Goal: Task Accomplishment & Management: Use online tool/utility

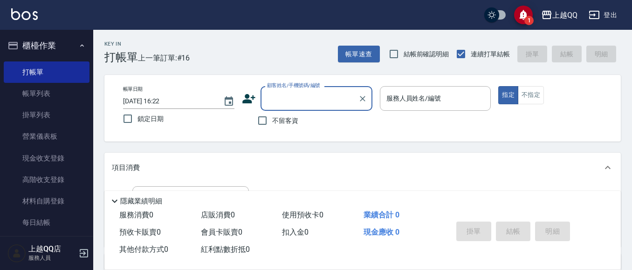
click at [347, 42] on div "Key In 打帳單 上一筆訂單:#16 帳單速查 結帳前確認明細 連續打單結帳 掛單 結帳 明細" at bounding box center [356, 47] width 527 height 34
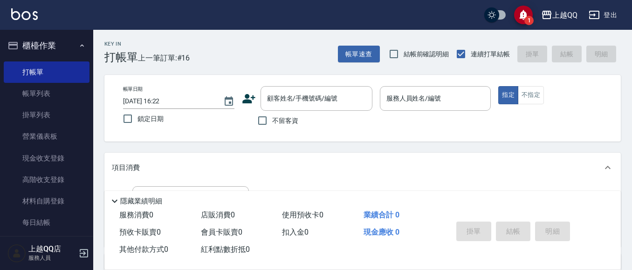
drag, startPoint x: 353, startPoint y: 46, endPoint x: 350, endPoint y: 78, distance: 32.3
click at [355, 73] on div "Key In 打帳單 上一筆訂單:#16 帳單速查 結帳前確認明細 連續打單結帳 掛單 結帳 明細 帳單日期 [DATE] 16:22 鎖定日期 顧客姓名/手…" at bounding box center [362, 243] width 539 height 426
click at [346, 55] on button "帳單速查" at bounding box center [359, 54] width 42 height 17
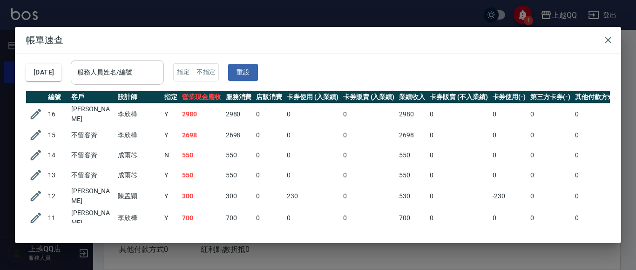
click at [153, 66] on input "服務人員姓名/編號" at bounding box center [117, 72] width 85 height 16
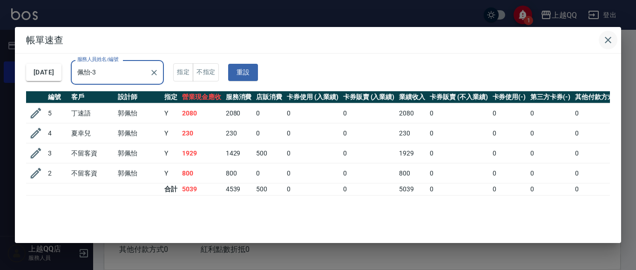
type input "佩怡-3"
click at [606, 42] on icon "button" at bounding box center [608, 39] width 11 height 11
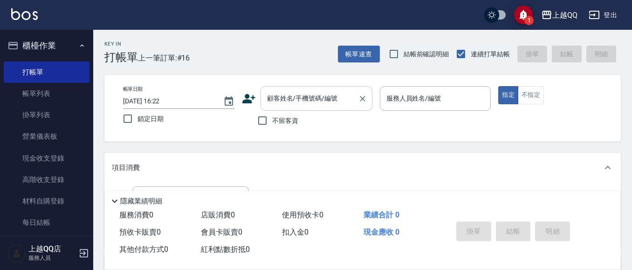
click at [277, 103] on input "顧客姓名/手機號碼/編號" at bounding box center [309, 98] width 89 height 16
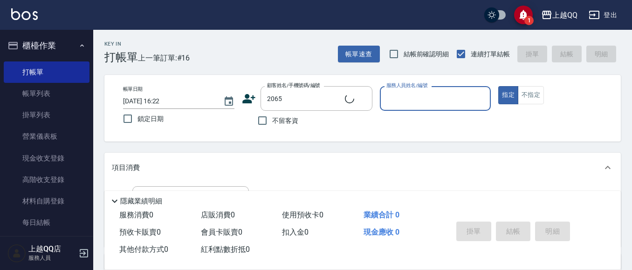
type input "居明凡/0961270755/2065"
type input "佩怡-3"
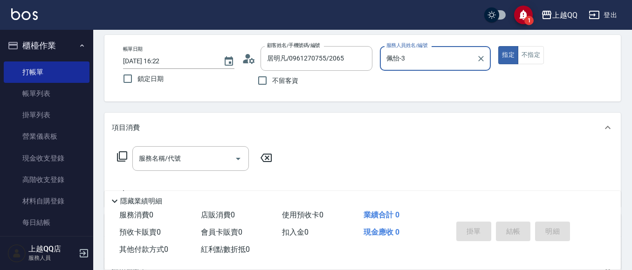
scroll to position [93, 0]
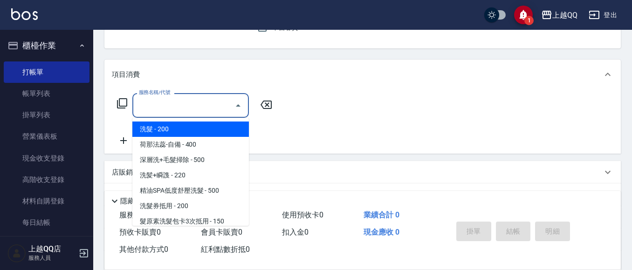
click at [176, 104] on div "服務名稱/代號 服務名稱/代號" at bounding box center [190, 105] width 116 height 25
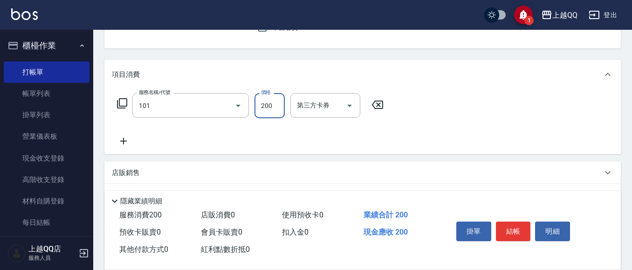
type input "洗髮(101)"
type input "330"
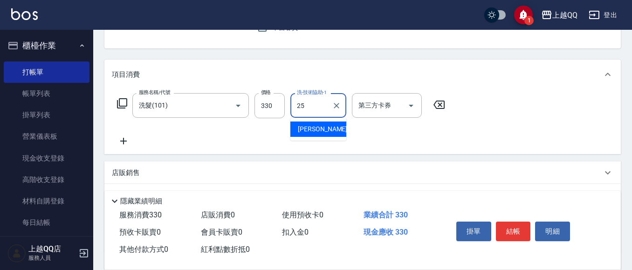
type input "[PERSON_NAME]-25"
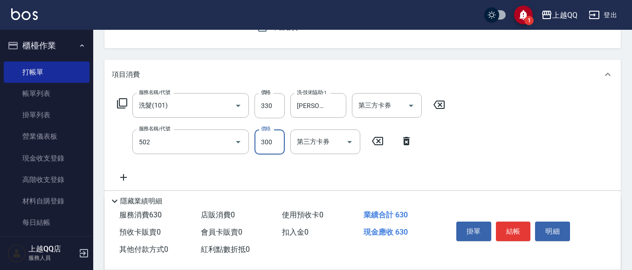
type input "自備護髮(502)"
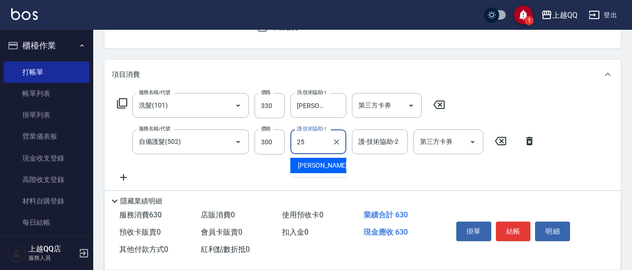
type input "[PERSON_NAME]-25"
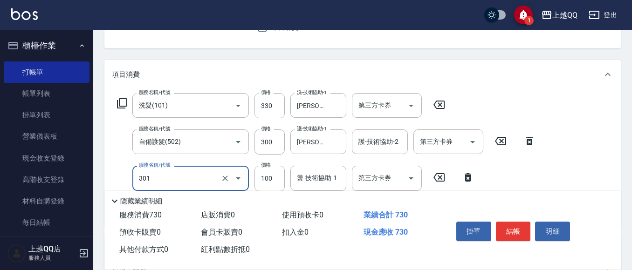
type input "補燙(301)"
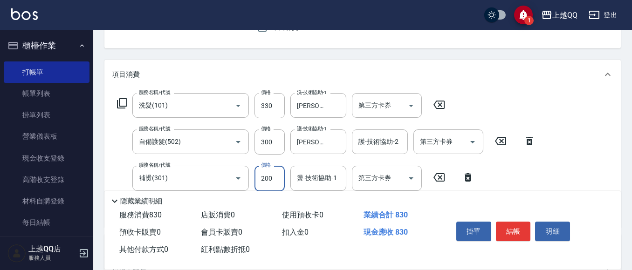
type input "200"
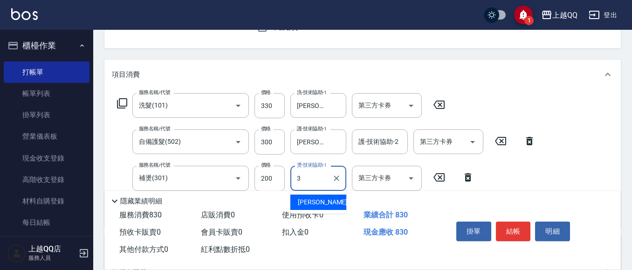
type input "佩怡-3"
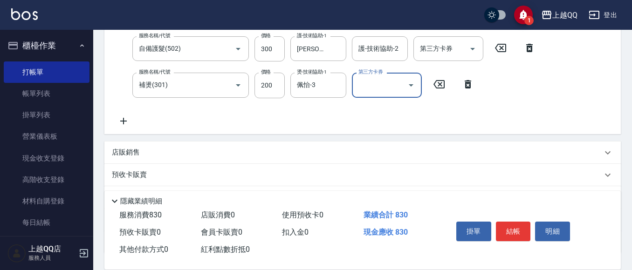
scroll to position [233, 0]
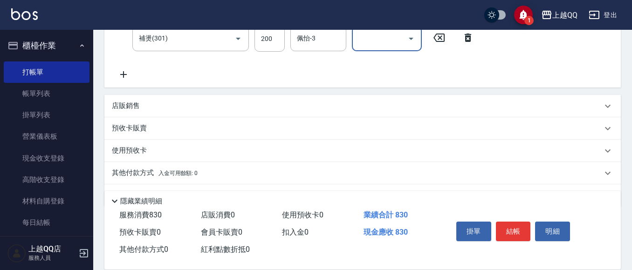
click at [278, 45] on div "Key In 打帳單 上一筆訂單:#16 帳單速查 結帳前確認明細 連續打單結帳 掛單 結帳 明細 帳單日期 [DATE] 16:22 鎖定日期 顧客姓名/手…" at bounding box center [362, 46] width 539 height 499
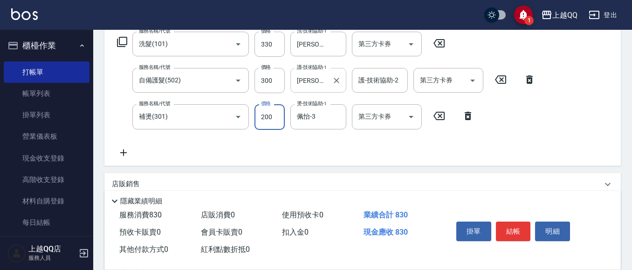
scroll to position [157, 0]
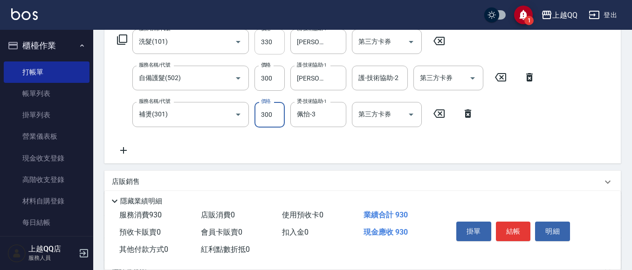
type input "300"
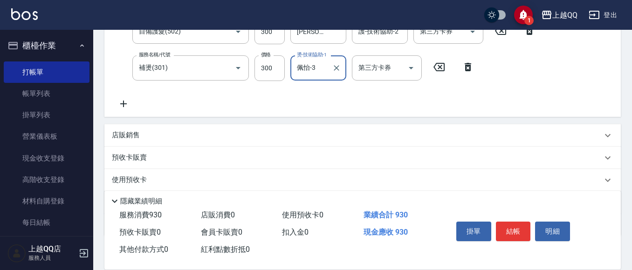
click at [113, 133] on p "店販銷售" at bounding box center [126, 135] width 28 height 10
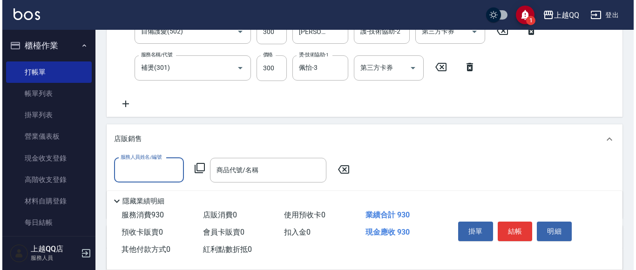
scroll to position [0, 0]
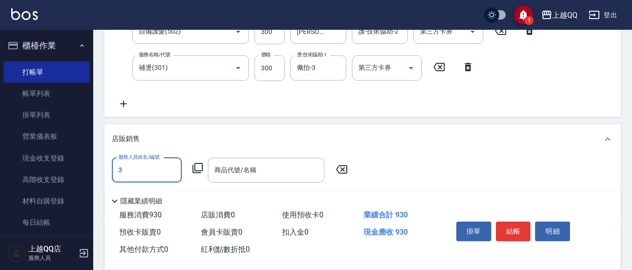
type input "佩怡-3"
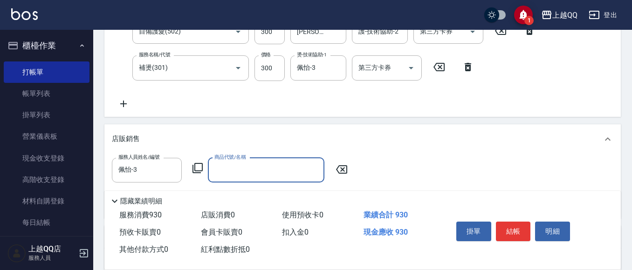
click at [197, 169] on icon at bounding box center [197, 168] width 11 height 11
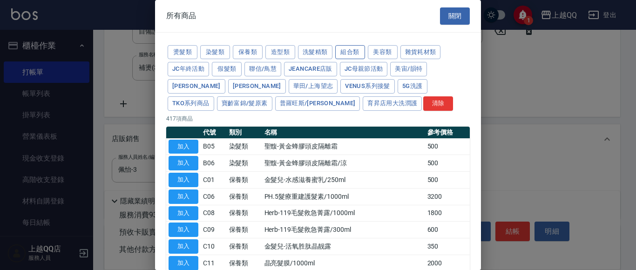
click at [341, 49] on button "組合類" at bounding box center [350, 52] width 30 height 14
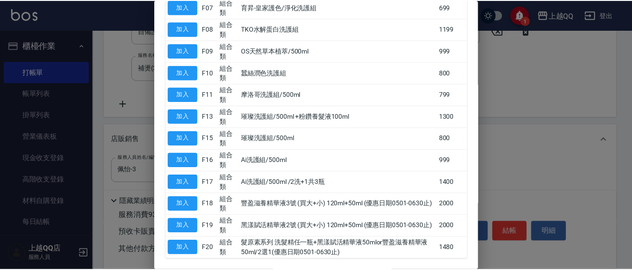
scroll to position [314, 0]
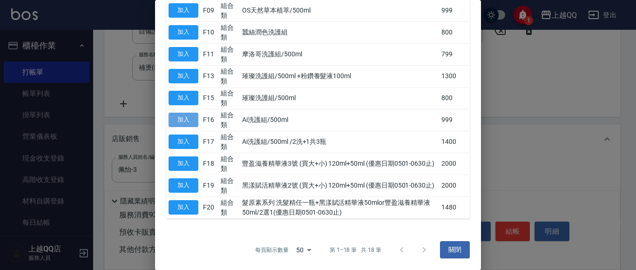
click at [182, 120] on button "加入" at bounding box center [184, 120] width 30 height 14
type input "Ai洗護組/500ml"
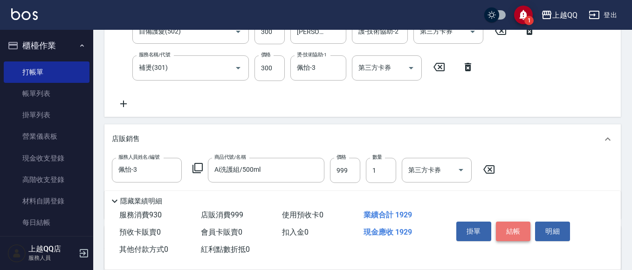
click at [515, 222] on button "結帳" at bounding box center [513, 232] width 35 height 20
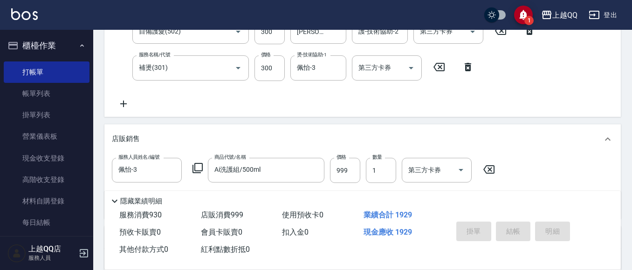
type input "[DATE] 17:02"
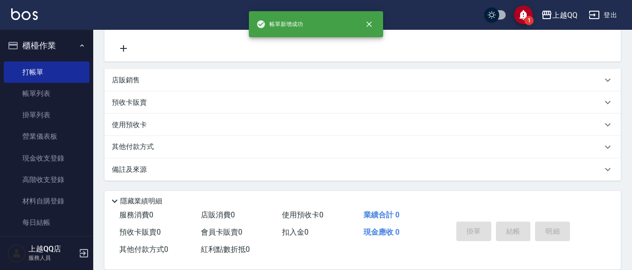
scroll to position [0, 0]
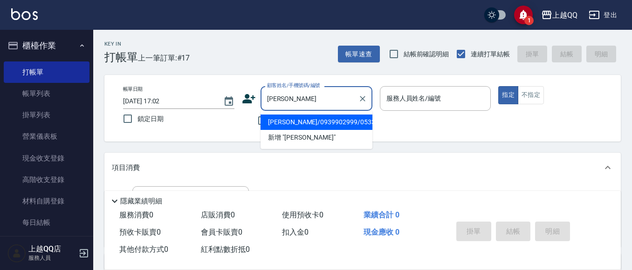
click at [317, 121] on li "[PERSON_NAME]/0939902999/0533" at bounding box center [316, 122] width 112 height 15
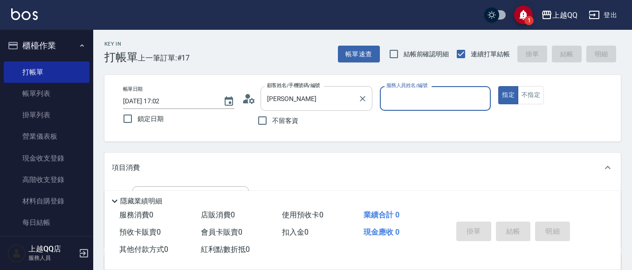
type input "[PERSON_NAME]/0939902999/0533"
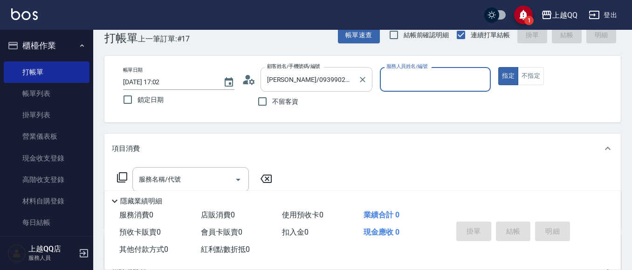
type input "佩怡-3"
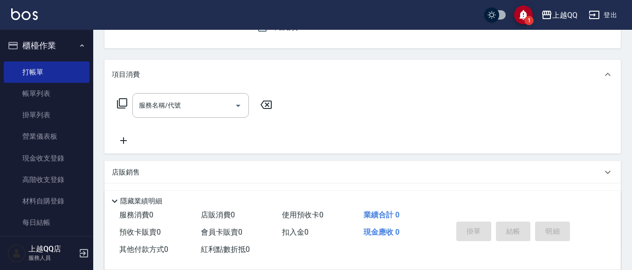
click at [165, 109] on div "服務名稱/代號 服務名稱/代號" at bounding box center [190, 105] width 116 height 25
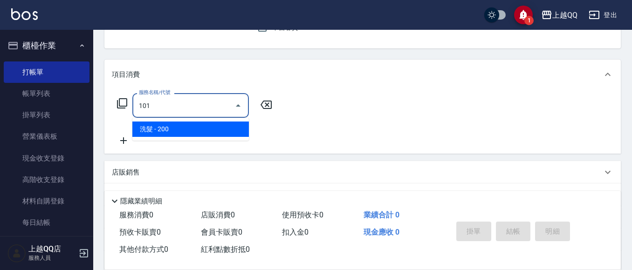
type input "洗髮(101)"
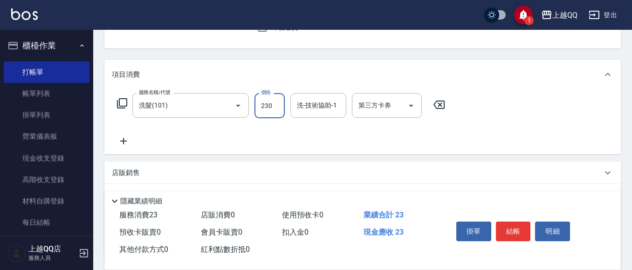
type input "230"
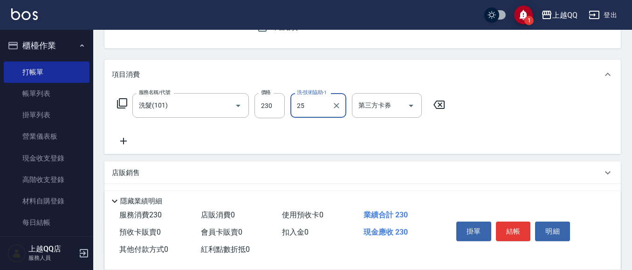
type input "[PERSON_NAME]-25"
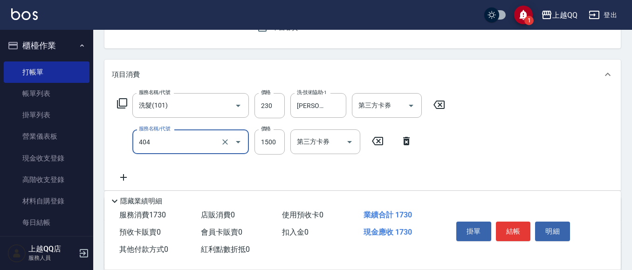
type input "設計染髮(404)"
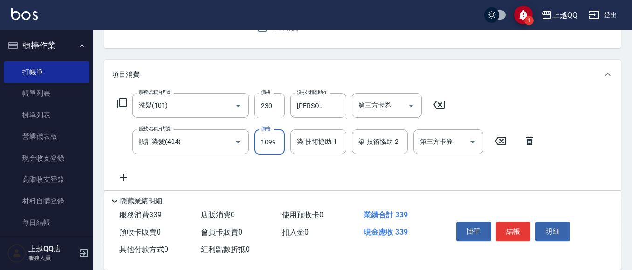
type input "1099"
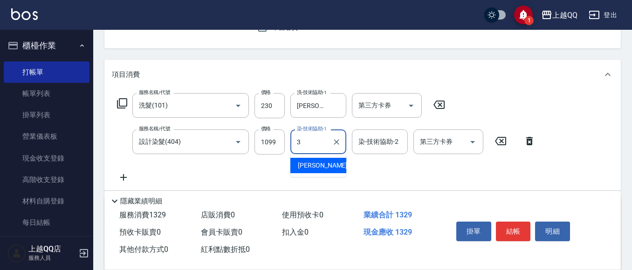
type input "佩怡-3"
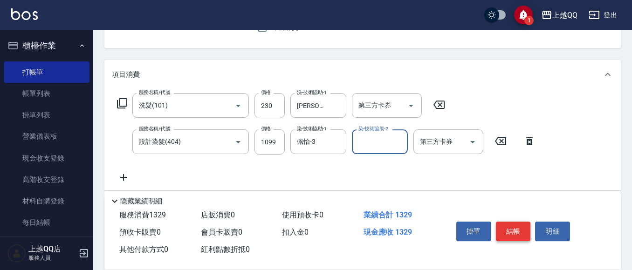
click at [498, 232] on button "結帳" at bounding box center [513, 232] width 35 height 20
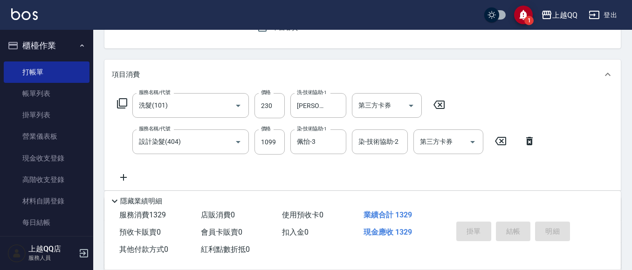
type input "[DATE] 17:03"
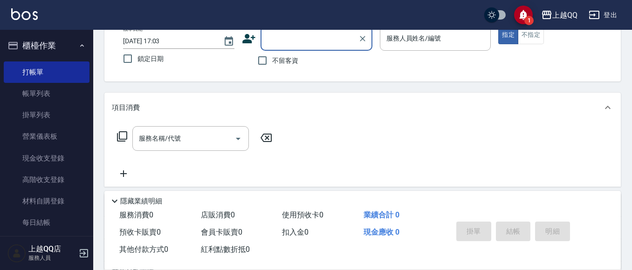
scroll to position [44, 0]
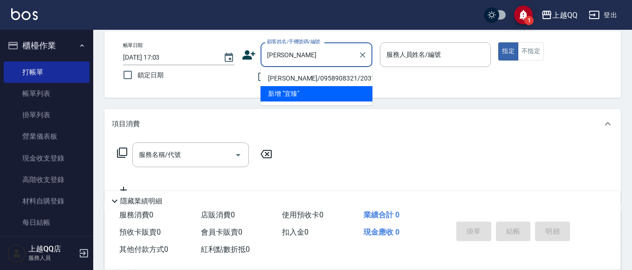
type input "宜"
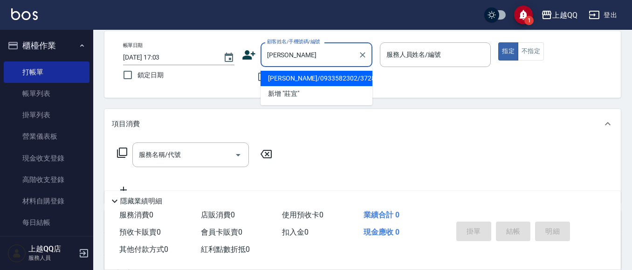
click at [339, 81] on li "[PERSON_NAME]/0933582302/3728" at bounding box center [316, 78] width 112 height 15
type input "[PERSON_NAME]/0933582302/3728"
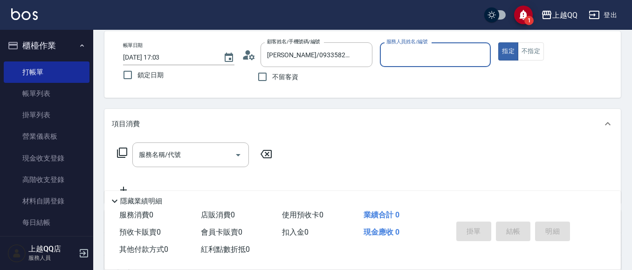
type input "佩怡-3"
click at [206, 157] on input "服務名稱/代號" at bounding box center [184, 155] width 94 height 16
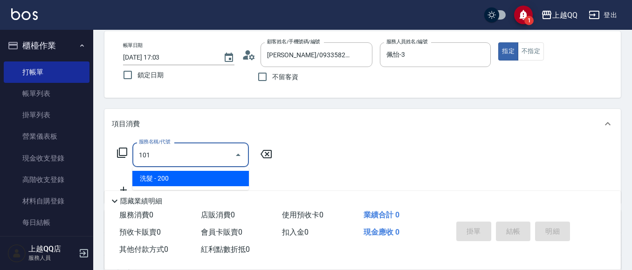
type input "洗髮(101)"
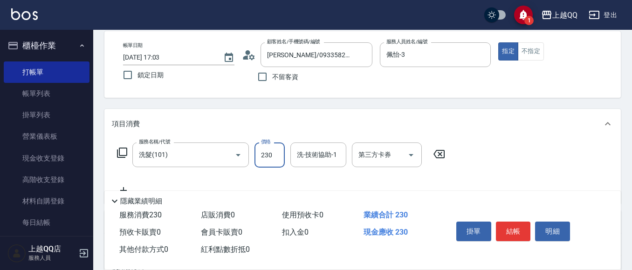
type input "230"
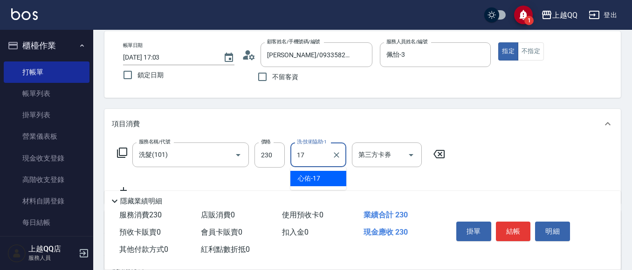
type input "心佑-17"
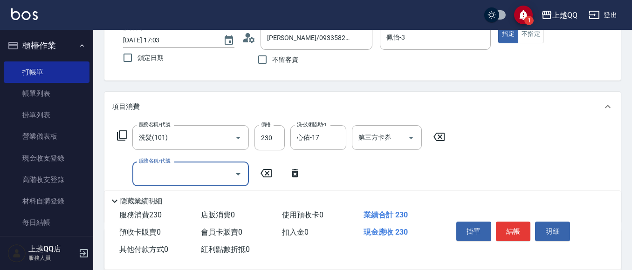
scroll to position [90, 0]
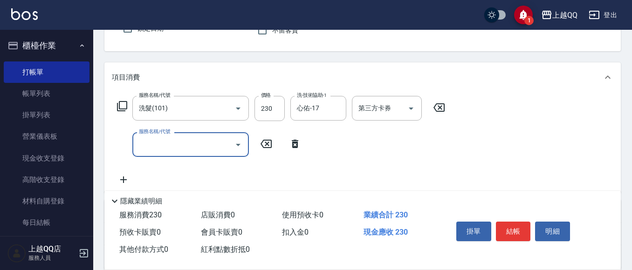
click at [345, 108] on div "心佑-17 洗-技術協助-1" at bounding box center [318, 108] width 56 height 25
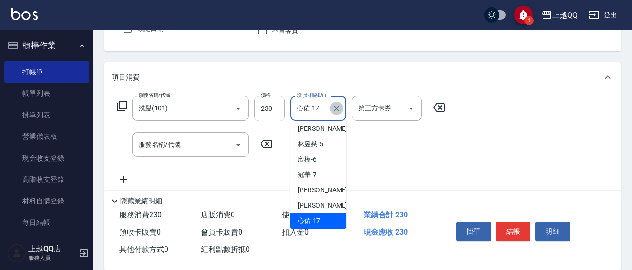
click at [340, 106] on icon "Clear" at bounding box center [336, 108] width 9 height 9
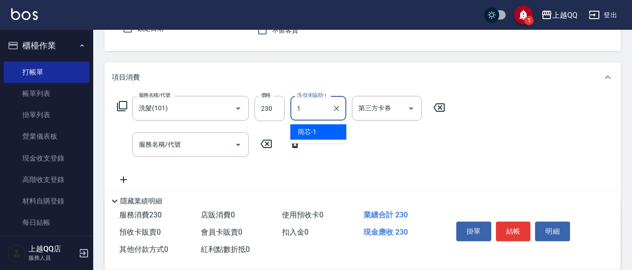
scroll to position [0, 0]
type input "[PERSON_NAME]-16"
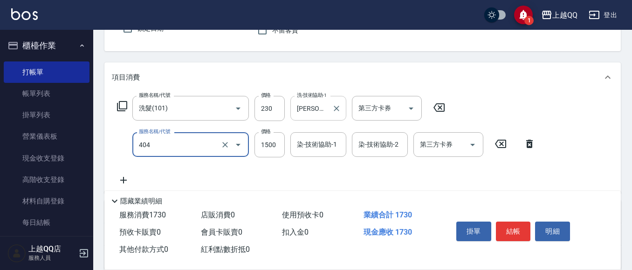
type input "設計染髮(404)"
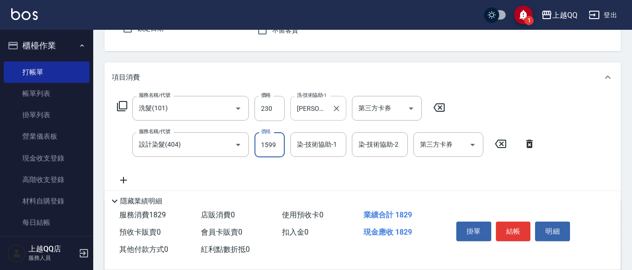
type input "1599"
type input "3"
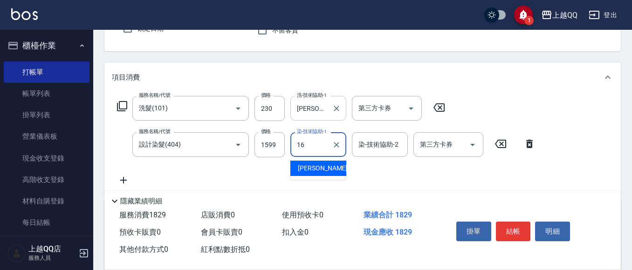
type input "[PERSON_NAME]-16"
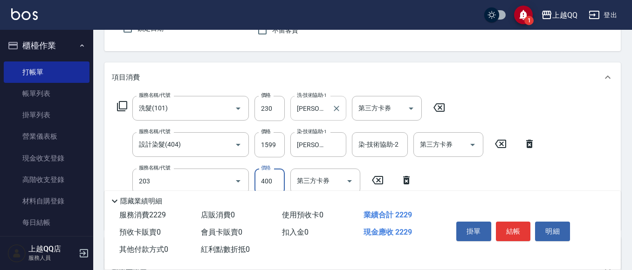
type input "指定單剪(203)"
type input "350"
click at [515, 228] on button "結帳" at bounding box center [513, 232] width 35 height 20
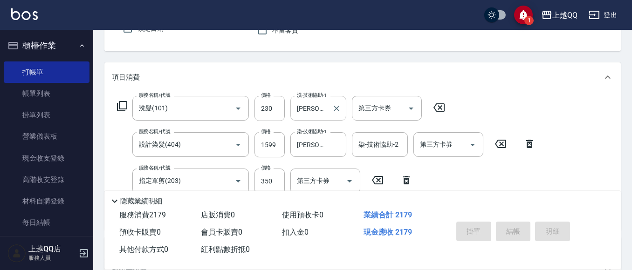
type input "[DATE] 17:04"
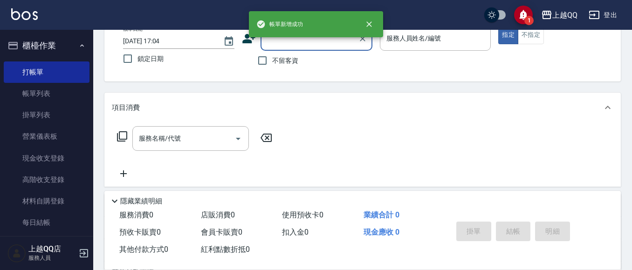
scroll to position [44, 0]
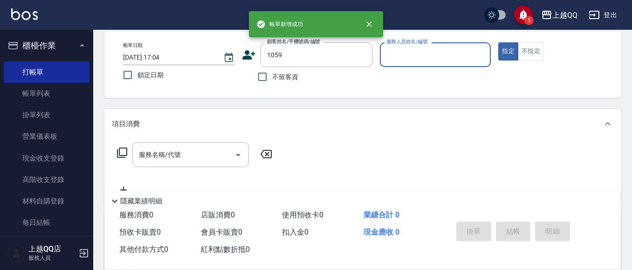
type input "[PERSON_NAME]/0952321345/1059"
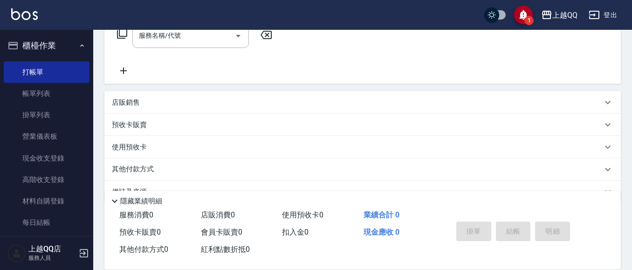
type input "佩怡-3"
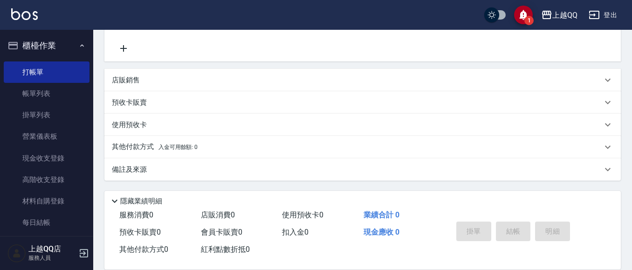
click at [144, 109] on div "預收卡販賣" at bounding box center [362, 102] width 516 height 22
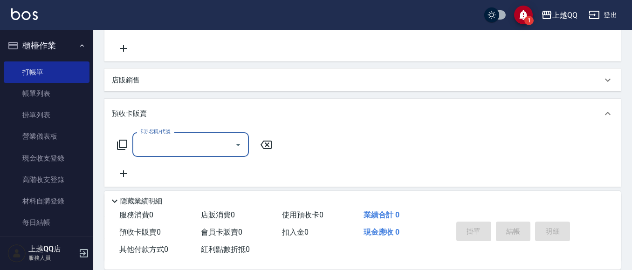
scroll to position [0, 0]
click at [127, 129] on div "預收卡販賣" at bounding box center [362, 114] width 516 height 30
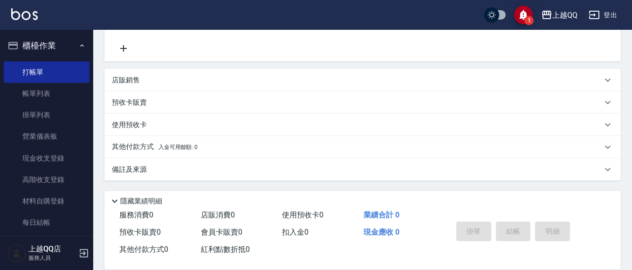
click at [120, 105] on p "預收卡販賣" at bounding box center [129, 103] width 35 height 10
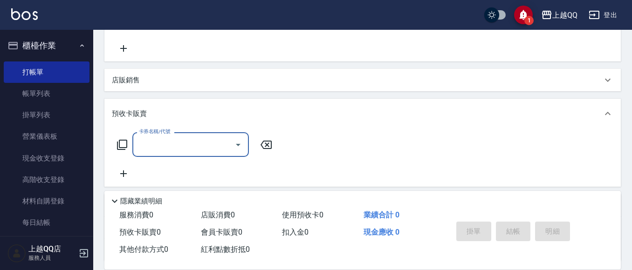
click at [119, 142] on icon at bounding box center [122, 145] width 10 height 10
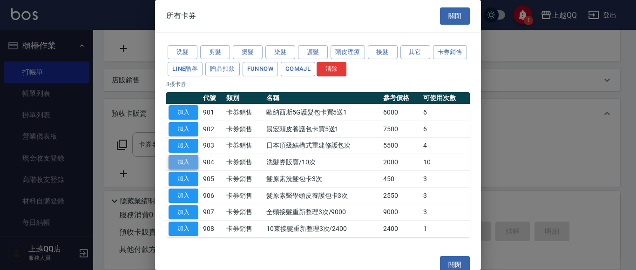
click at [191, 166] on button "加入" at bounding box center [184, 162] width 30 height 14
type input "洗髮券販賣/10次(904)"
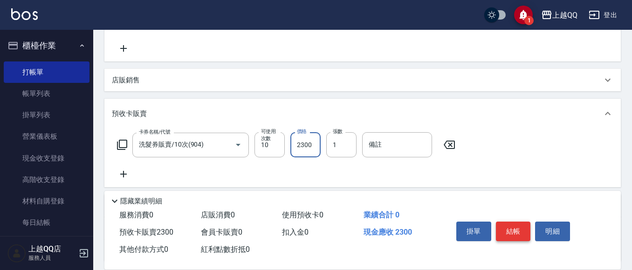
type input "2300"
click at [517, 228] on button "結帳" at bounding box center [513, 232] width 35 height 20
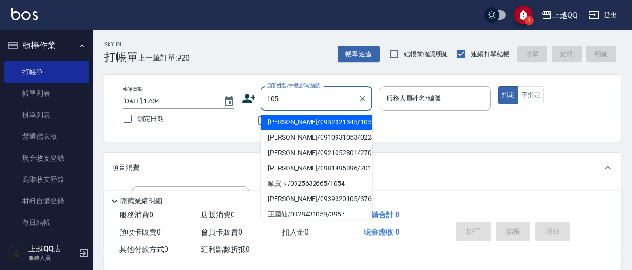
click at [333, 122] on li "[PERSON_NAME]/0952321345/1059" at bounding box center [316, 122] width 112 height 15
type input "[PERSON_NAME]/0952321345/1059"
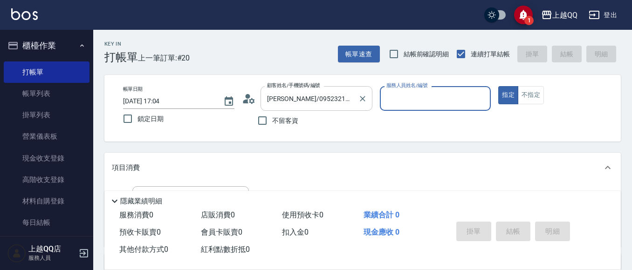
type input "佩怡-3"
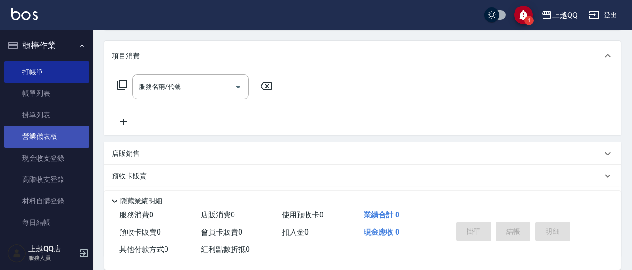
scroll to position [186, 0]
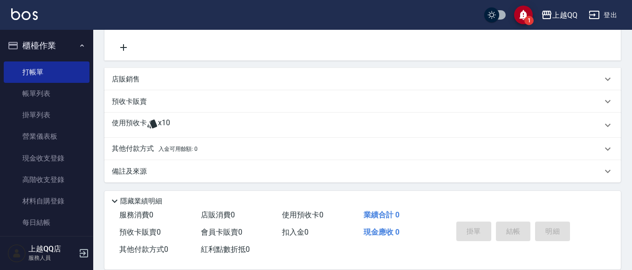
click at [124, 127] on p "使用預收卡" at bounding box center [129, 125] width 35 height 14
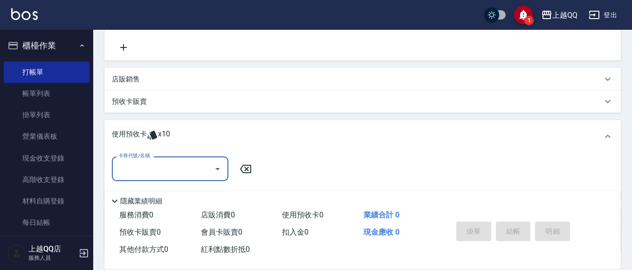
scroll to position [0, 0]
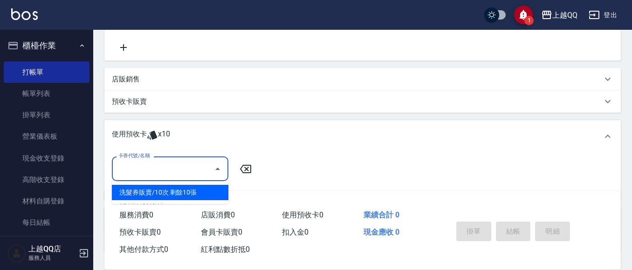
click at [152, 165] on input "卡券代號/名稱" at bounding box center [163, 169] width 94 height 16
click at [176, 191] on div "洗髮券販賣/10次 剩餘10張" at bounding box center [170, 192] width 116 height 15
type input "洗髮券販賣/10次"
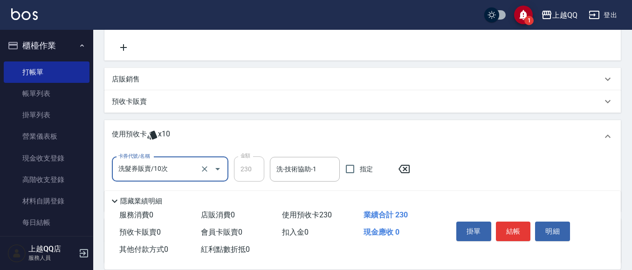
click at [265, 168] on div "卡券代號/名稱 洗髮券販賣/10次 卡券代號/名稱 金額 230 金額 洗-技術協助-1 洗-技術協助-1 指定" at bounding box center [264, 169] width 304 height 25
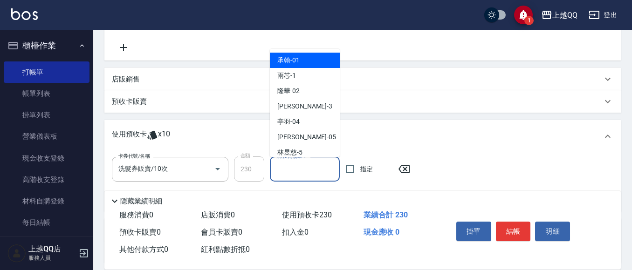
click at [314, 174] on input "洗-技術協助-1" at bounding box center [304, 169] width 61 height 16
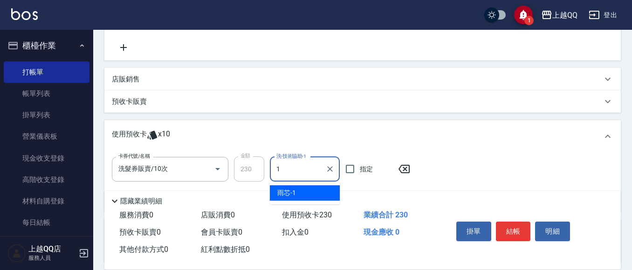
type input "雨芯-1"
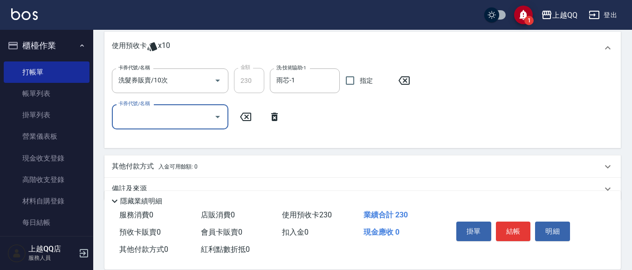
scroll to position [280, 0]
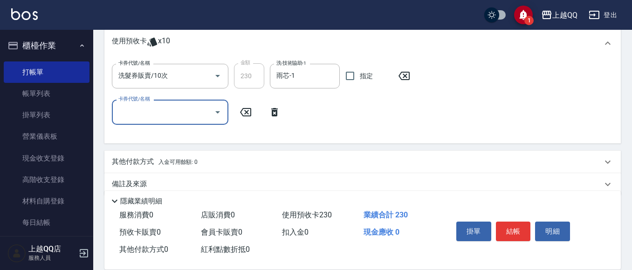
click at [212, 116] on icon "Open" at bounding box center [217, 112] width 11 height 11
click at [196, 143] on div "洗髮券販賣/10次 剩餘9張" at bounding box center [170, 136] width 116 height 15
type input "洗髮券販賣/10次"
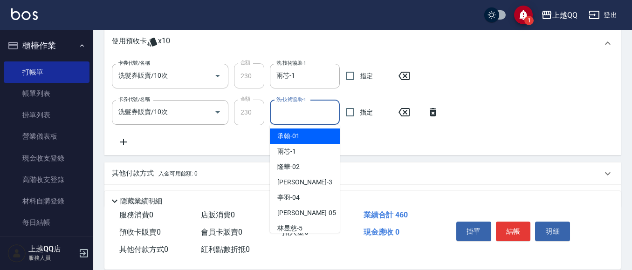
click at [282, 112] on input "洗-技術協助-1" at bounding box center [304, 112] width 61 height 16
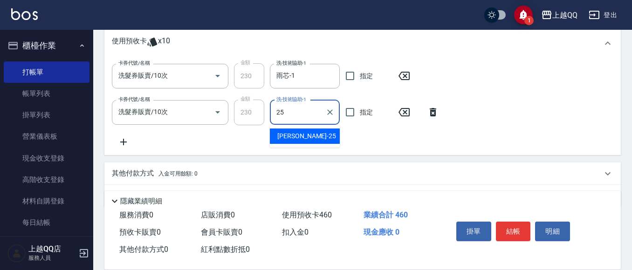
type input "[PERSON_NAME]-25"
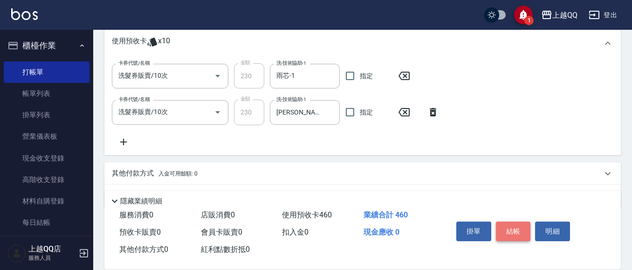
click at [504, 229] on button "結帳" at bounding box center [513, 232] width 35 height 20
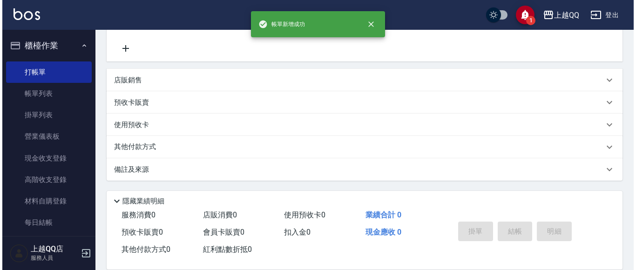
scroll to position [0, 0]
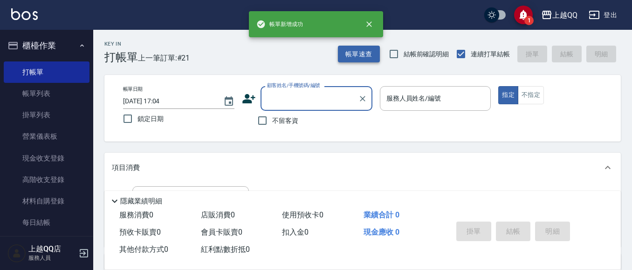
click at [343, 54] on button "帳單速查" at bounding box center [359, 54] width 42 height 17
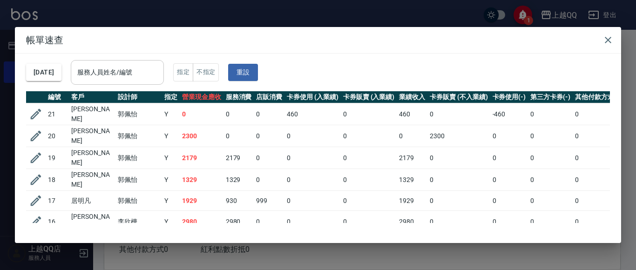
click at [103, 75] on input "服務人員姓名/編號" at bounding box center [117, 72] width 85 height 16
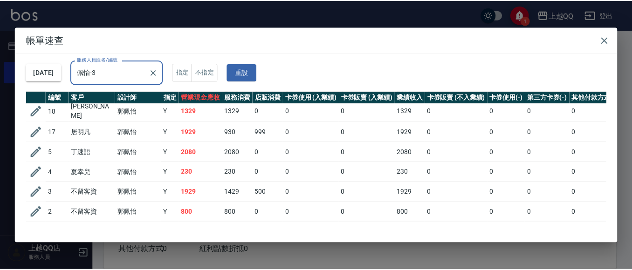
scroll to position [81, 0]
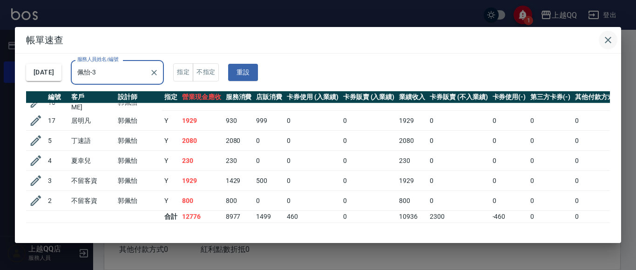
type input "佩怡-3"
click at [616, 37] on button "button" at bounding box center [608, 40] width 19 height 19
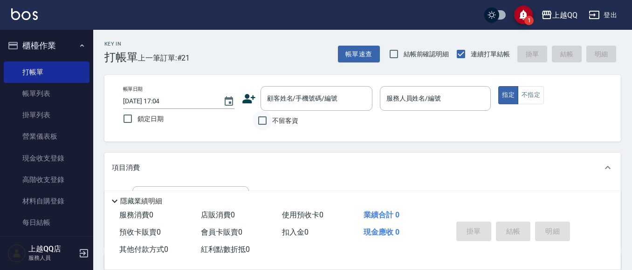
click at [262, 116] on input "不留客資" at bounding box center [263, 121] width 20 height 20
checkbox input "true"
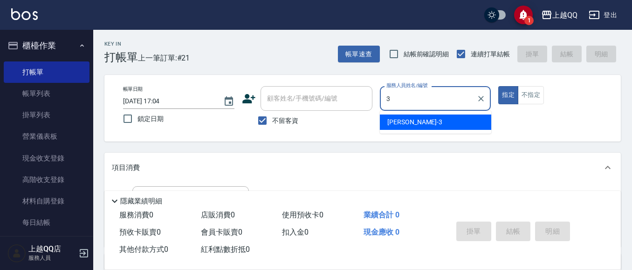
type input "3"
type button "true"
type input "佩怡-3"
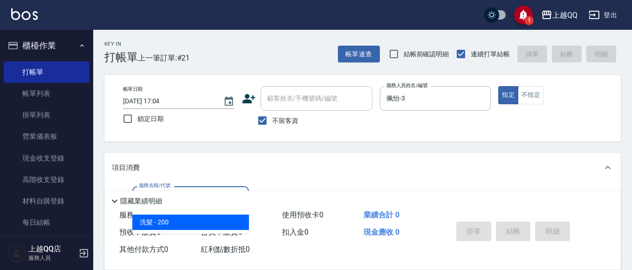
type input "洗髮(101)"
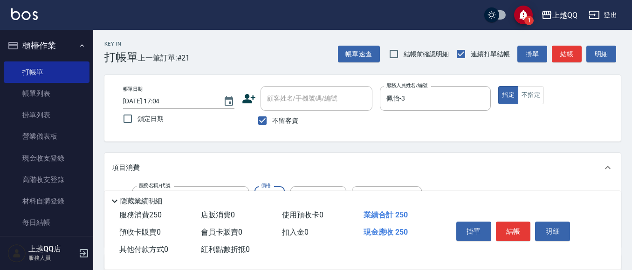
type input "250"
type input "[PERSON_NAME]5"
click at [521, 225] on button "結帳" at bounding box center [513, 232] width 35 height 20
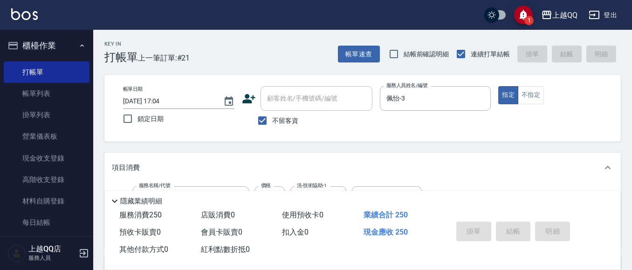
type input "[DATE] 17:05"
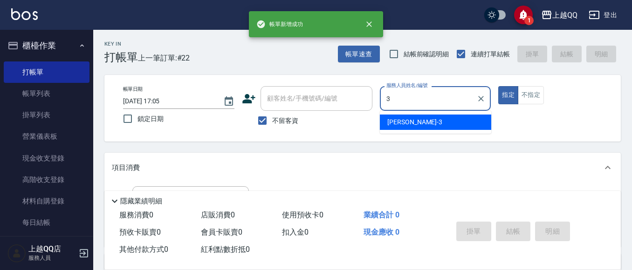
type input "佩怡-3"
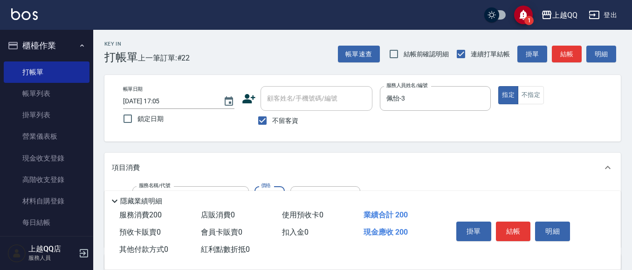
type input "洗髮(101)"
type input "250"
type input "[PERSON_NAME]-25"
type input "指定單剪(203)"
type input "350"
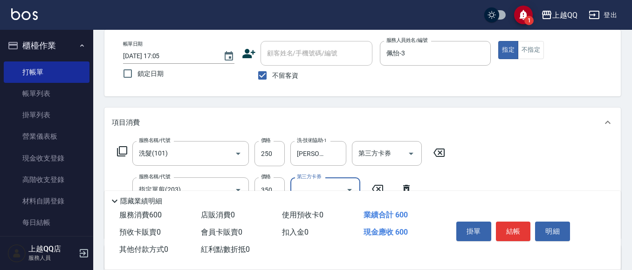
scroll to position [93, 0]
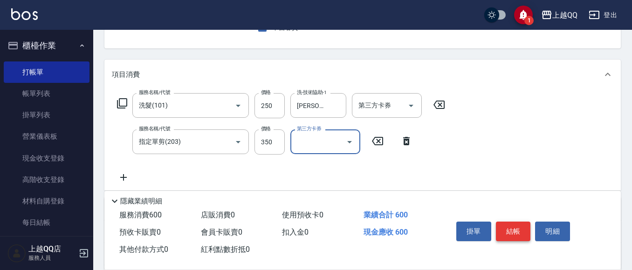
click at [519, 228] on button "結帳" at bounding box center [513, 232] width 35 height 20
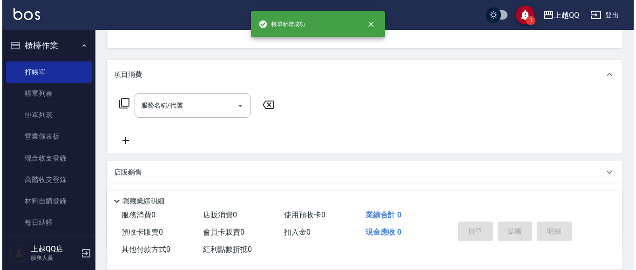
scroll to position [0, 0]
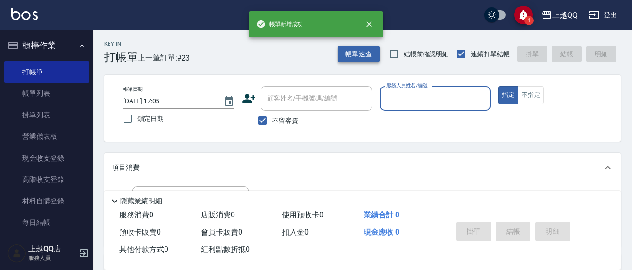
click at [360, 49] on button "帳單速查" at bounding box center [359, 54] width 42 height 17
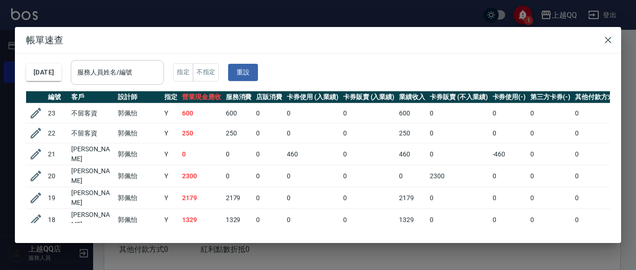
click at [160, 68] on input "服務人員姓名/編號" at bounding box center [117, 72] width 85 height 16
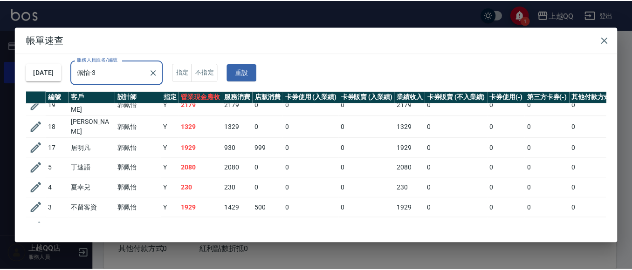
scroll to position [121, 0]
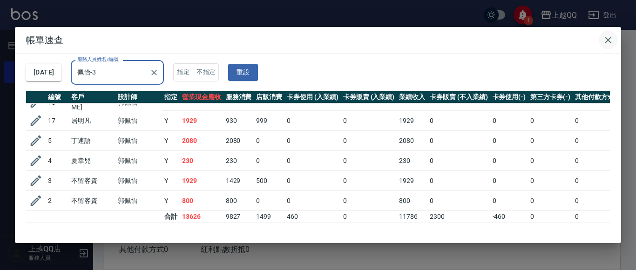
type input "佩怡-3"
drag, startPoint x: 608, startPoint y: 37, endPoint x: 549, endPoint y: 75, distance: 70.8
click at [609, 38] on icon "button" at bounding box center [608, 39] width 11 height 11
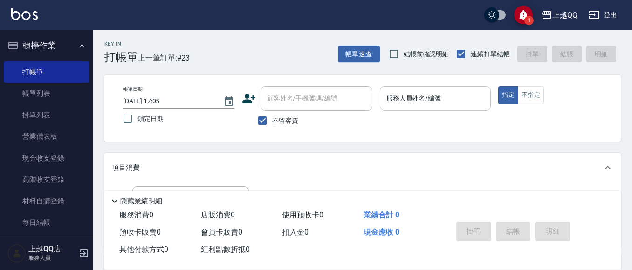
click at [388, 91] on div "服務人員姓名/編號 服務人員姓名/編號" at bounding box center [435, 98] width 111 height 25
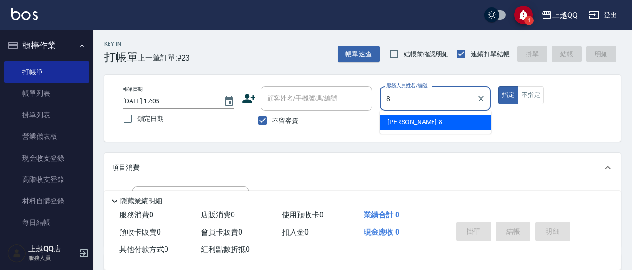
type input "[PERSON_NAME]-8"
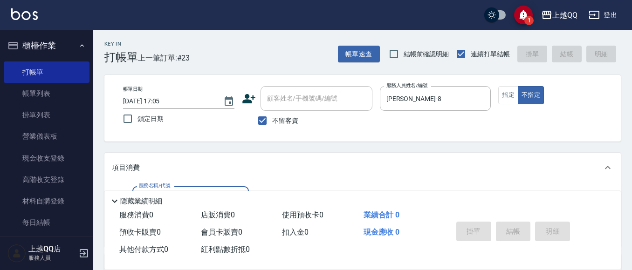
scroll to position [99, 0]
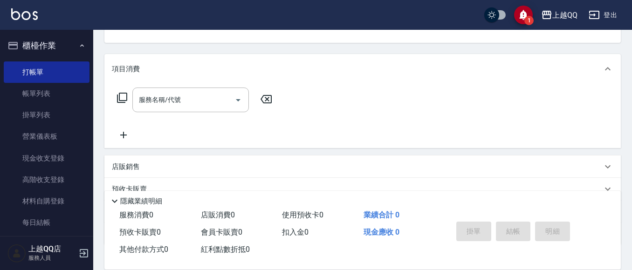
click at [118, 99] on icon at bounding box center [122, 98] width 10 height 10
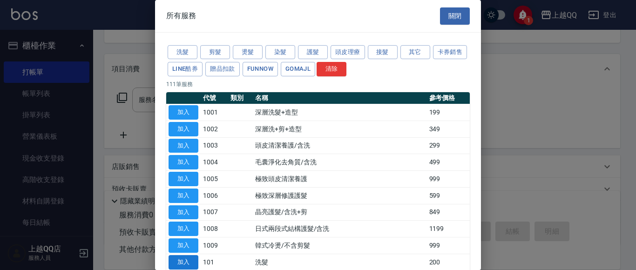
click at [191, 263] on button "加入" at bounding box center [184, 262] width 30 height 14
type input "洗髮(101)"
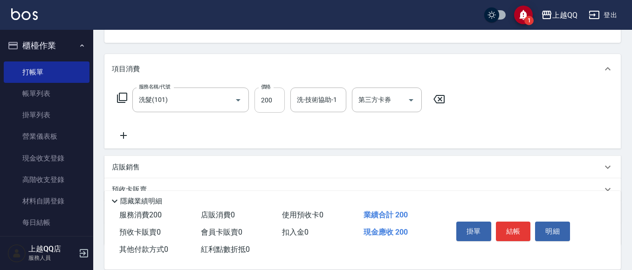
click at [282, 99] on input "200" at bounding box center [269, 100] width 30 height 25
type input "250"
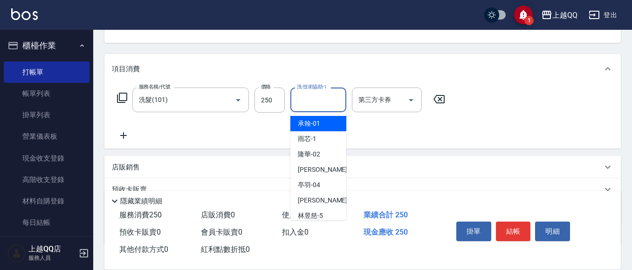
click at [313, 102] on input "洗-技術協助-1" at bounding box center [318, 100] width 48 height 16
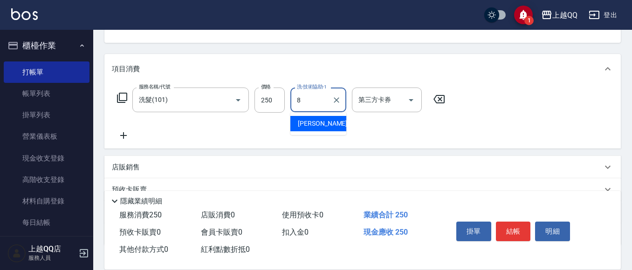
click at [325, 123] on div "[PERSON_NAME] -8" at bounding box center [318, 123] width 56 height 15
type input "[PERSON_NAME]-8"
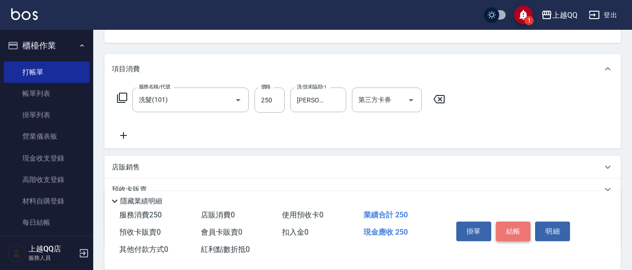
click at [510, 230] on button "結帳" at bounding box center [513, 232] width 35 height 20
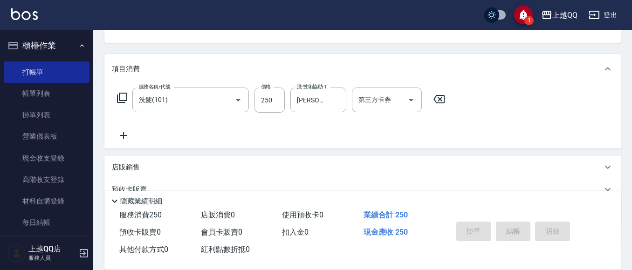
type input "[DATE] 17:13"
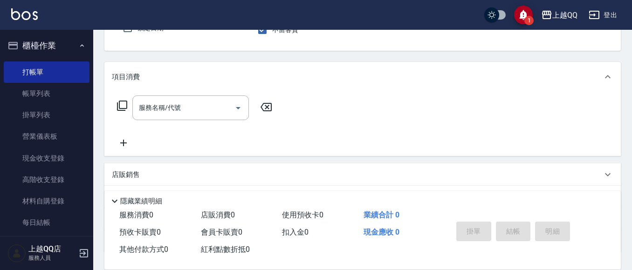
scroll to position [44, 0]
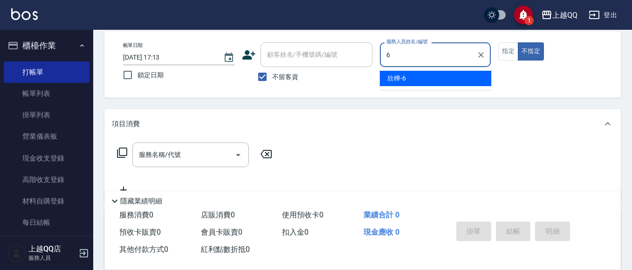
type input "6"
type button "false"
type input "欣樺-6"
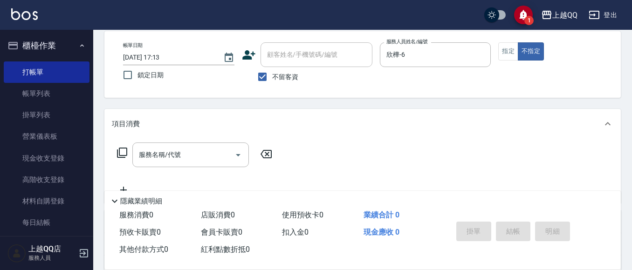
click at [510, 61] on div "帳單日期 [DATE] 17:13 鎖定日期 顧客姓名/手機號碼/編號 顧客姓名/手機號碼/編號 不留客資 服務人員姓名/編號 欣樺-6 服務人員姓名/編號 …" at bounding box center [363, 64] width 494 height 44
click at [518, 33] on div "帳單日期 [DATE] 17:13 鎖定日期 顧客姓名/手機號碼/編號 顧客姓名/手機號碼/編號 不留客資 服務人員姓名/編號 欣樺-6 服務人員姓名/編號 …" at bounding box center [362, 64] width 516 height 67
click at [500, 56] on button "指定" at bounding box center [508, 51] width 20 height 18
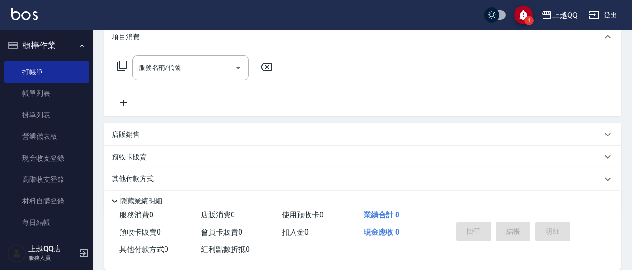
scroll to position [137, 0]
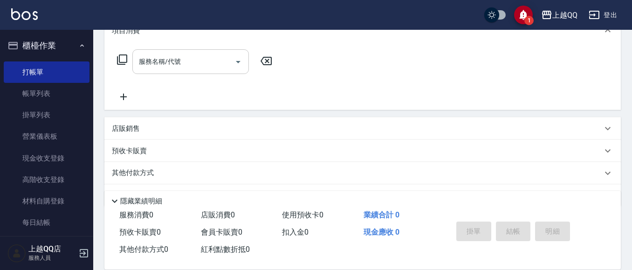
click at [171, 52] on div "服務名稱/代號" at bounding box center [190, 61] width 116 height 25
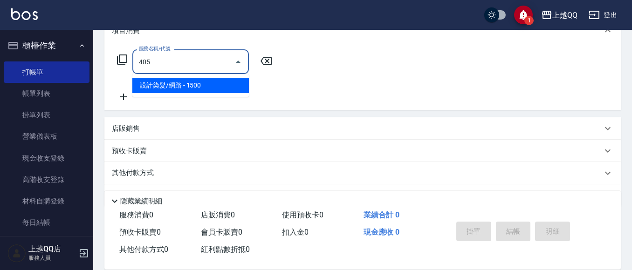
type input "設計染髮/網路(405)"
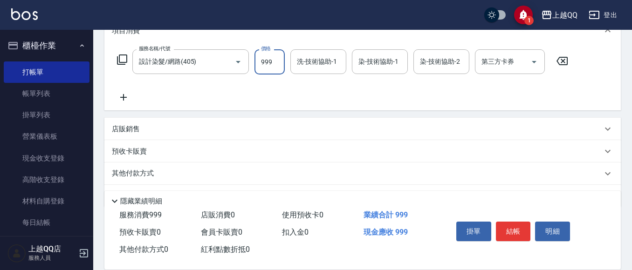
type input "999"
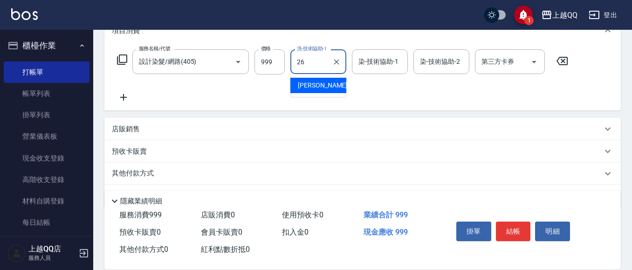
type input "林恩昕-26"
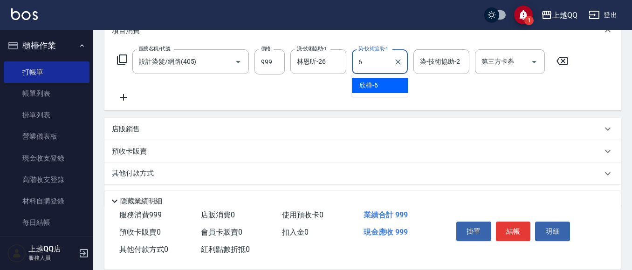
type input "欣樺-6"
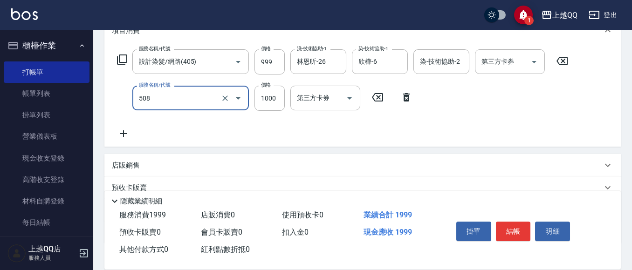
type input "PH.5髪療重建護髮(508)"
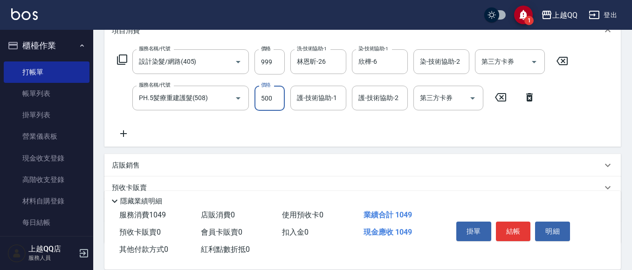
type input "500"
type input "林恩昕-26"
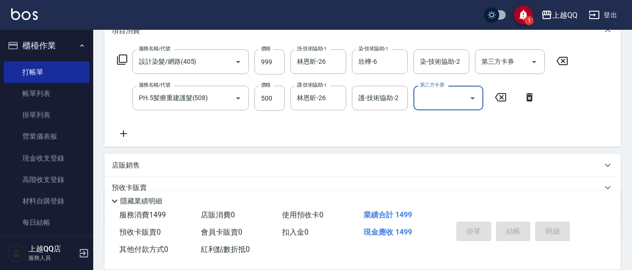
type input "[DATE] 17:42"
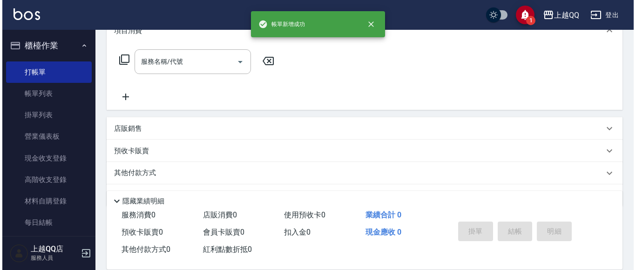
scroll to position [0, 0]
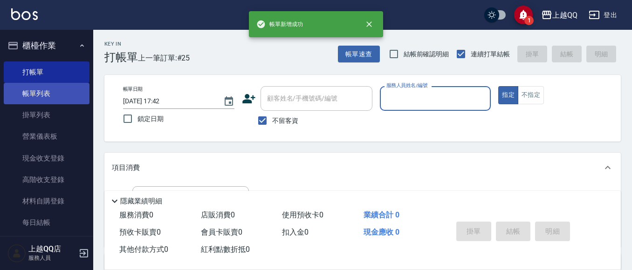
click at [19, 92] on link "帳單列表" at bounding box center [47, 93] width 86 height 21
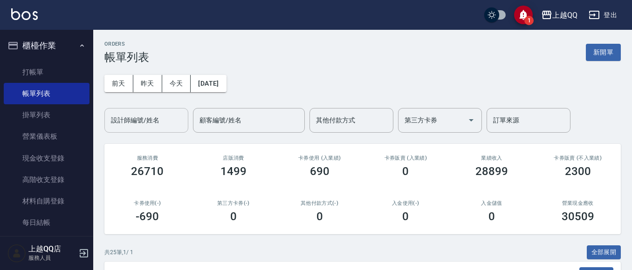
click at [157, 127] on input "設計師編號/姓名" at bounding box center [146, 120] width 75 height 16
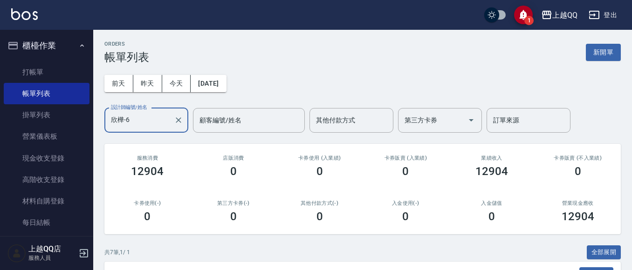
type input "欣樺-6"
click at [0, 66] on nav "櫃檯作業 打帳單 帳單列表 掛單列表 營業儀表板 現金收支登錄 高階收支登錄 材料自購登錄 每日結帳 排班表 現場電腦打卡 預約管理 預約管理 單日預約紀錄 …" at bounding box center [46, 133] width 93 height 206
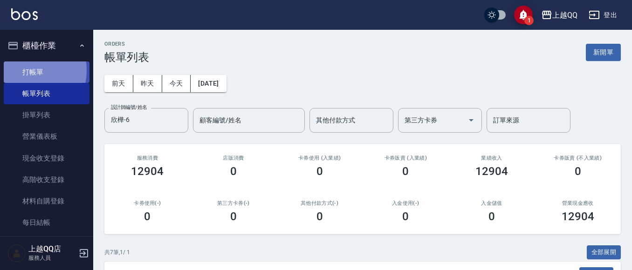
click at [27, 70] on link "打帳單" at bounding box center [47, 71] width 86 height 21
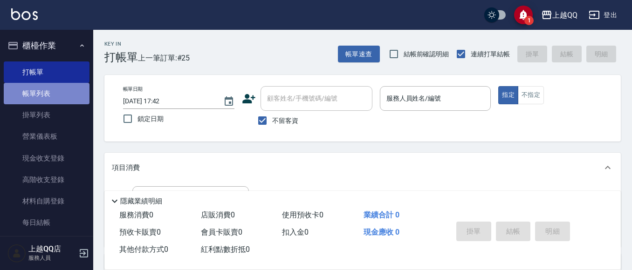
click at [52, 89] on link "帳單列表" at bounding box center [47, 93] width 86 height 21
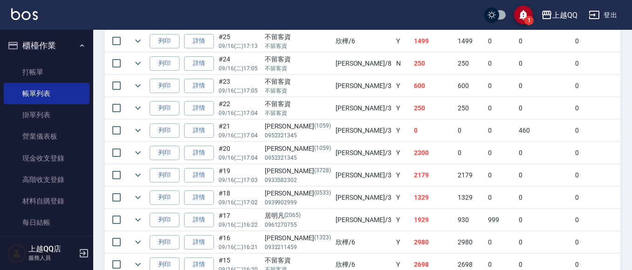
scroll to position [419, 0]
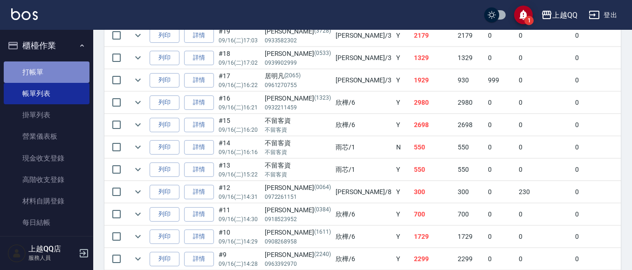
click at [50, 67] on link "打帳單" at bounding box center [47, 71] width 86 height 21
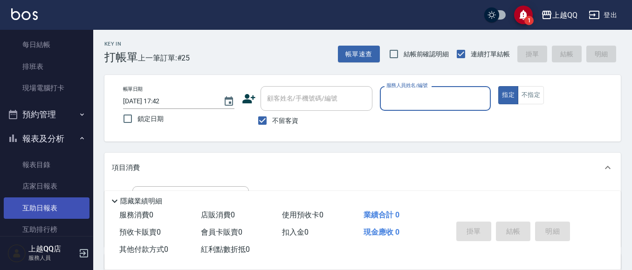
scroll to position [233, 0]
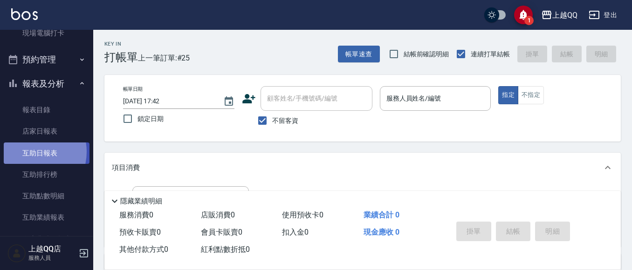
click at [29, 151] on link "互助日報表" at bounding box center [47, 153] width 86 height 21
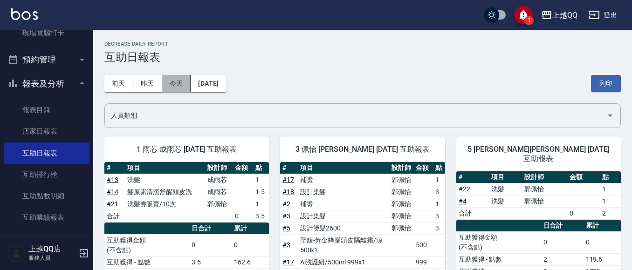
click at [178, 85] on button "今天" at bounding box center [176, 83] width 29 height 17
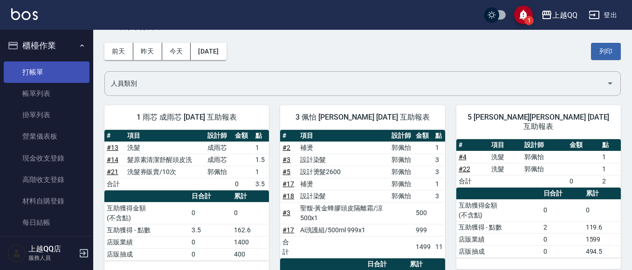
scroll to position [31, 0]
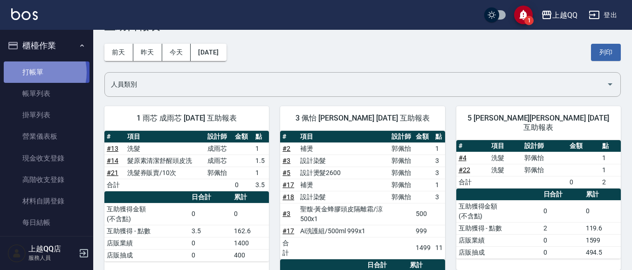
click at [33, 72] on link "打帳單" at bounding box center [47, 71] width 86 height 21
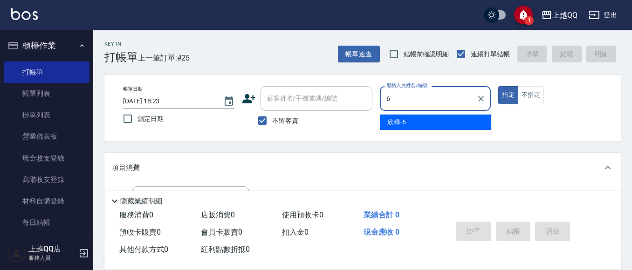
type input "欣樺-6"
type button "true"
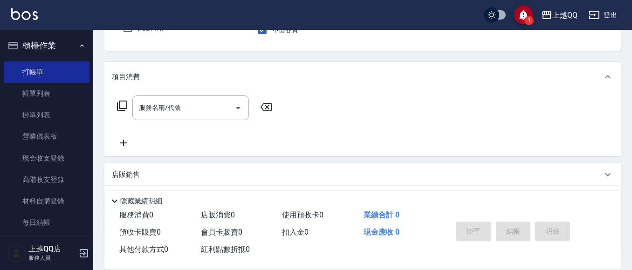
scroll to position [93, 0]
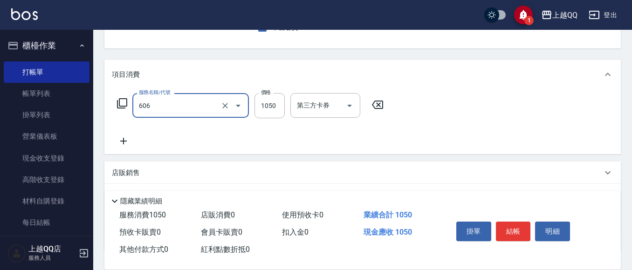
type input "頭皮冰鎮舒活療護5重奏(606)"
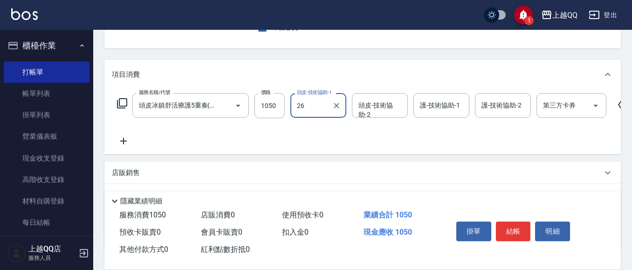
type input "林恩昕-26"
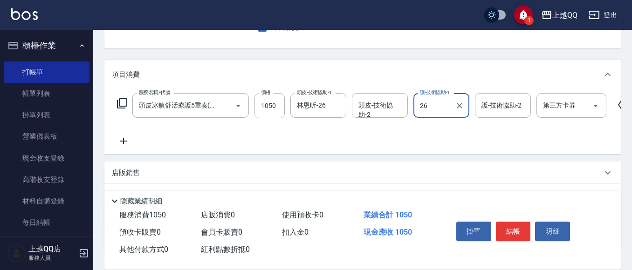
type input "林恩昕-26"
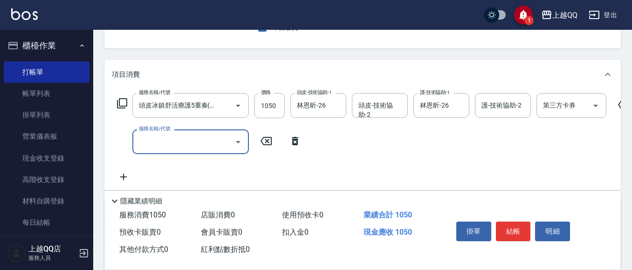
scroll to position [0, 0]
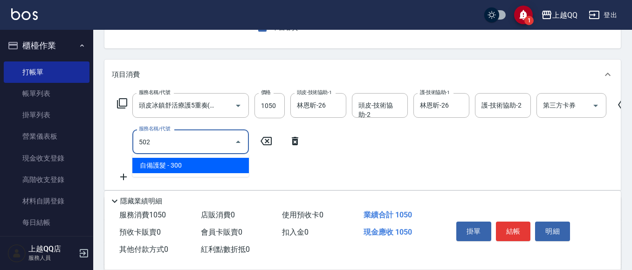
type input "自備護髮(502)"
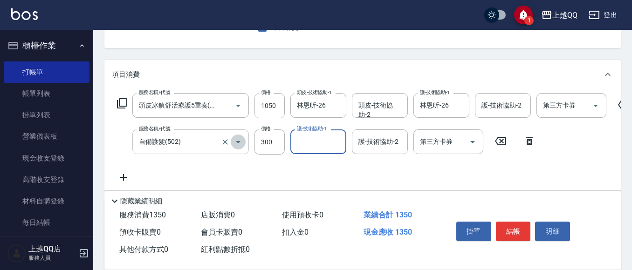
click at [232, 138] on button "Open" at bounding box center [238, 142] width 15 height 15
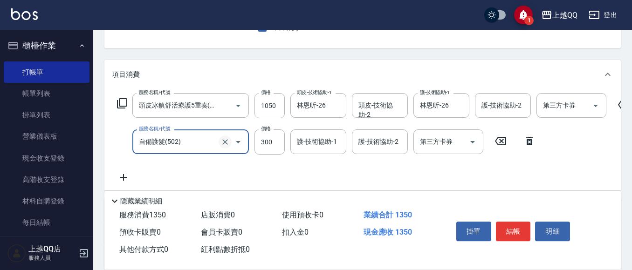
click at [225, 147] on button "Clear" at bounding box center [225, 142] width 13 height 13
type input "指定單剪(203)"
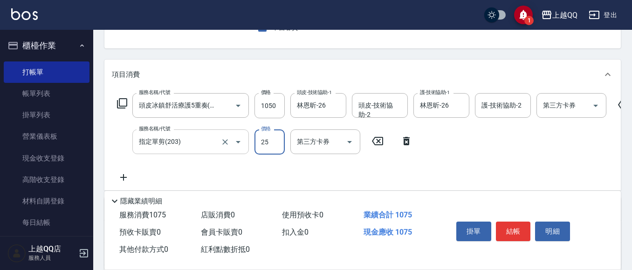
type input "250"
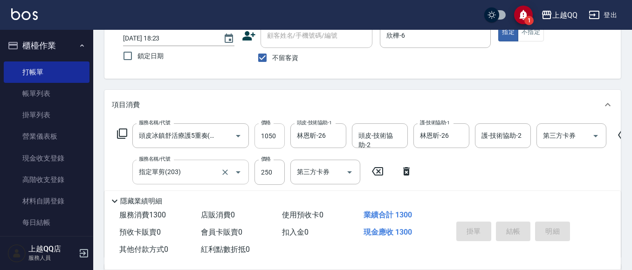
scroll to position [47, 0]
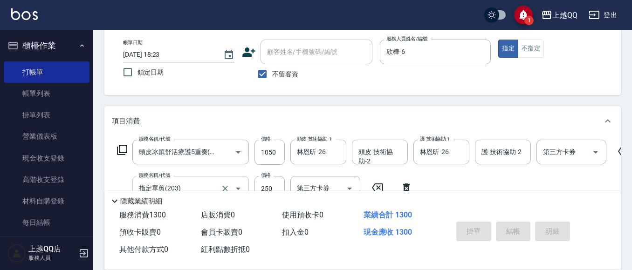
type input "[DATE] 18:24"
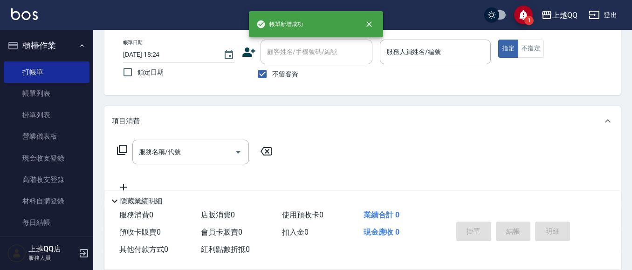
click at [288, 73] on span "不留客資" at bounding box center [285, 74] width 26 height 10
click at [272, 73] on input "不留客資" at bounding box center [263, 74] width 20 height 20
checkbox input "false"
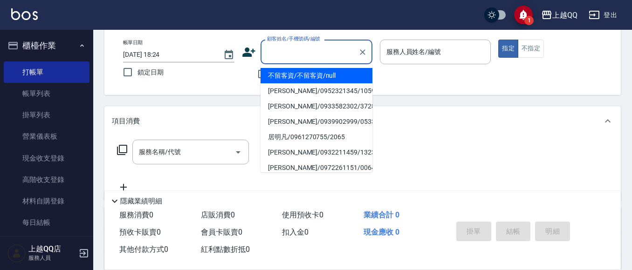
drag, startPoint x: 288, startPoint y: 54, endPoint x: 291, endPoint y: 16, distance: 37.8
click at [288, 53] on input "顧客姓名/手機號碼/編號" at bounding box center [309, 52] width 89 height 16
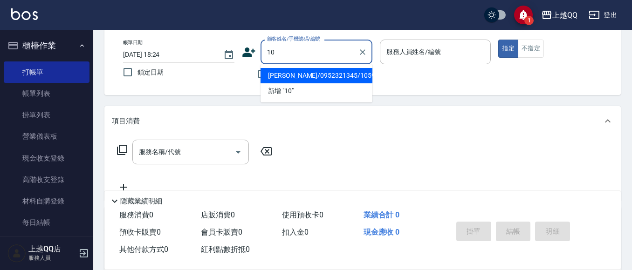
type input "1"
type input "1081"
click at [498, 40] on button "指定" at bounding box center [508, 49] width 20 height 18
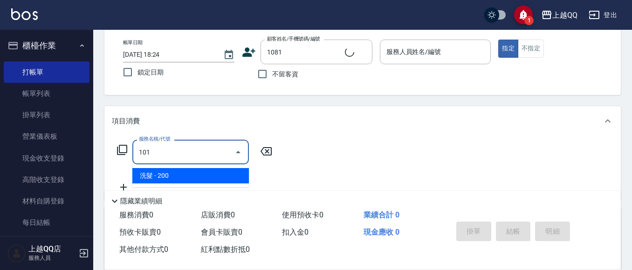
type input "101"
type input "[PERSON_NAME]/0988603336/1081"
type input "洗髮(101)"
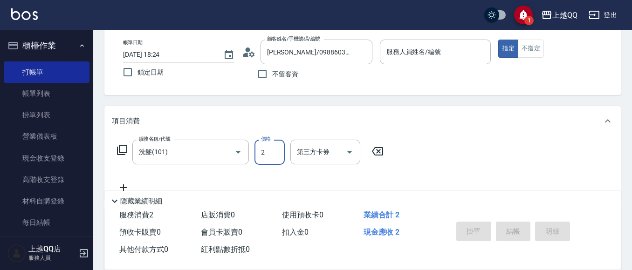
type input "23"
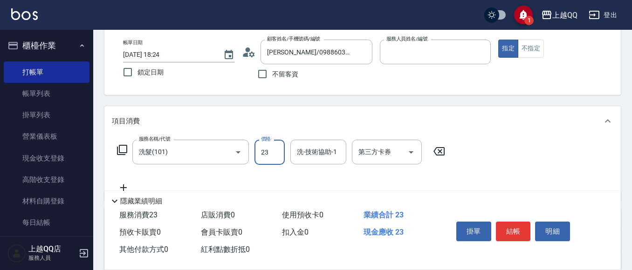
type input "欣樺-6"
type input "230"
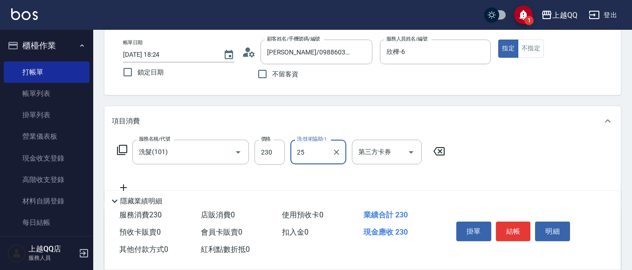
type input "[PERSON_NAME]-25"
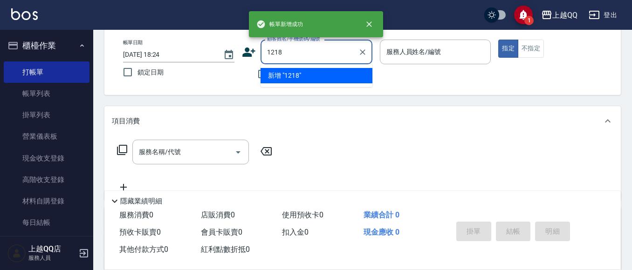
type input "1218"
click at [498, 40] on button "指定" at bounding box center [508, 49] width 20 height 18
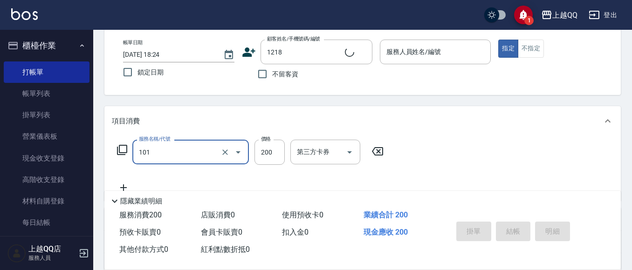
type input "101"
type input "[PERSON_NAME]/0926969952/1218"
type input "洗髮(101)"
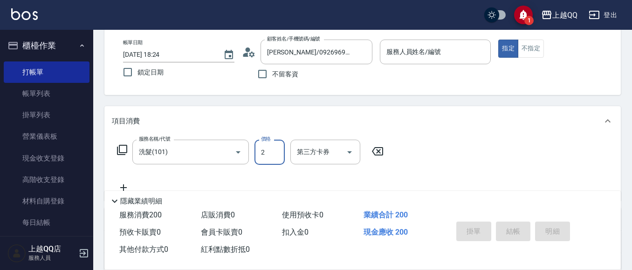
type input "25"
type input "欣樺-6"
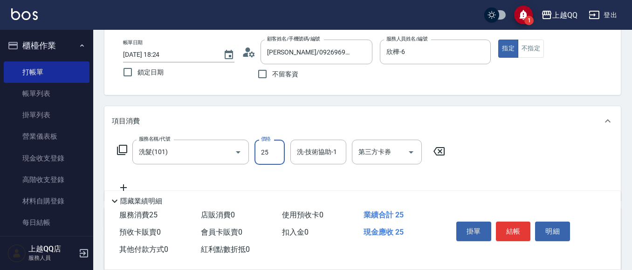
type input "250"
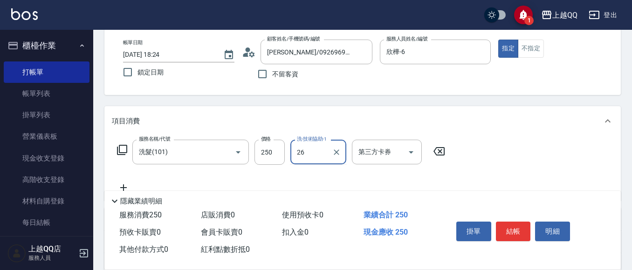
type input "林恩昕-26"
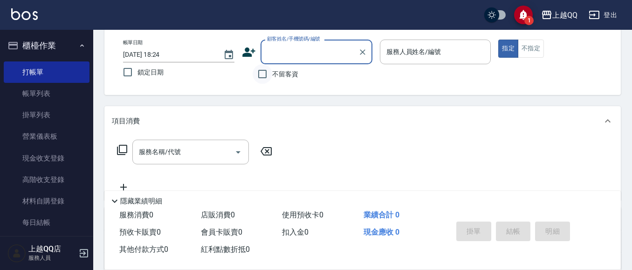
click at [260, 71] on input "不留客資" at bounding box center [263, 74] width 20 height 20
checkbox input "true"
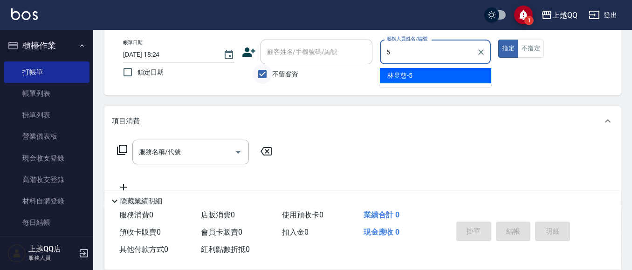
type input "[PERSON_NAME]5"
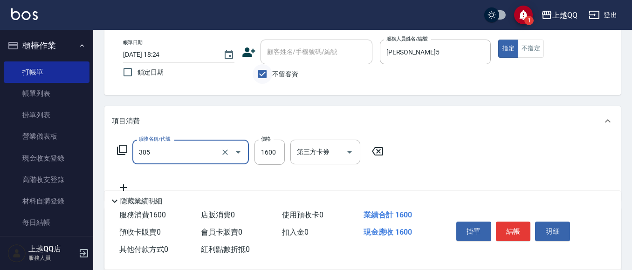
type input "設計燙髮1600(305)"
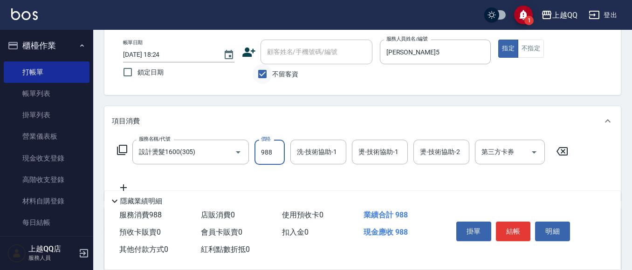
type input "988"
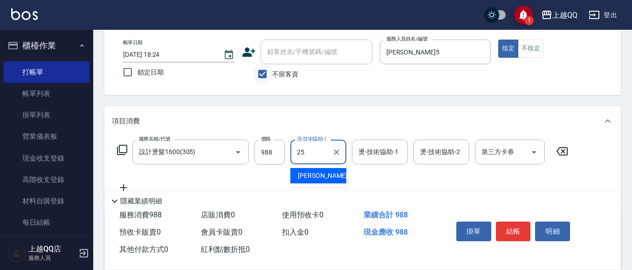
type input "2"
type input "[PERSON_NAME]5"
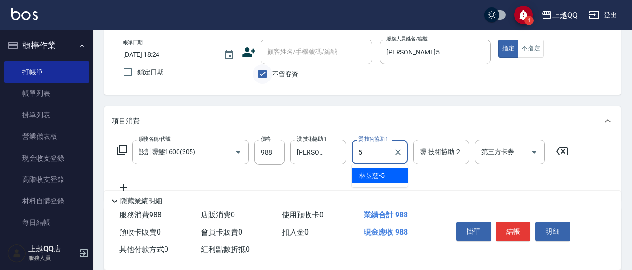
type input "[PERSON_NAME]5"
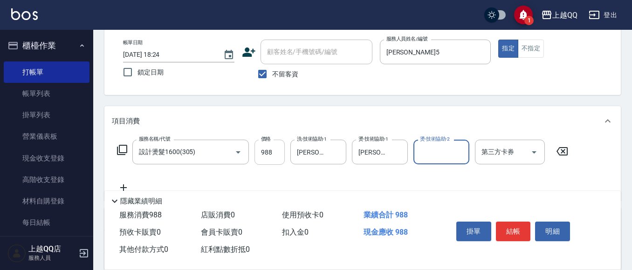
click at [280, 156] on input "988" at bounding box center [269, 152] width 30 height 25
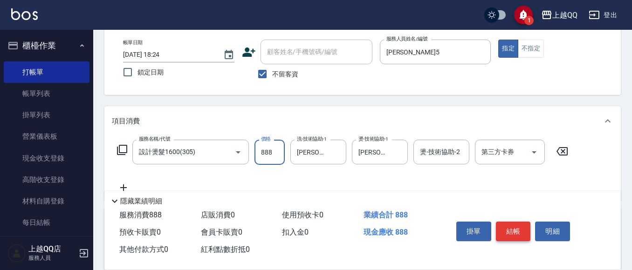
type input "888"
click at [511, 237] on button "結帳" at bounding box center [513, 232] width 35 height 20
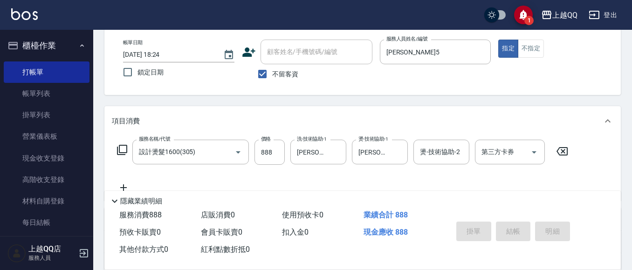
type input "[DATE] 18:34"
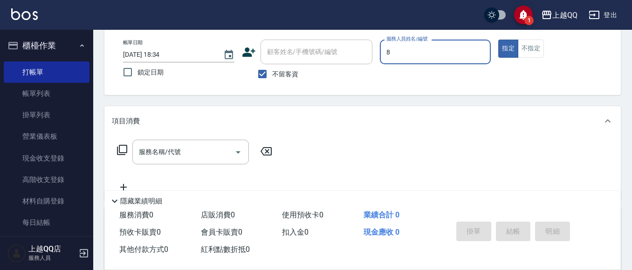
type input "[PERSON_NAME]-8"
click at [122, 151] on icon at bounding box center [121, 149] width 11 height 11
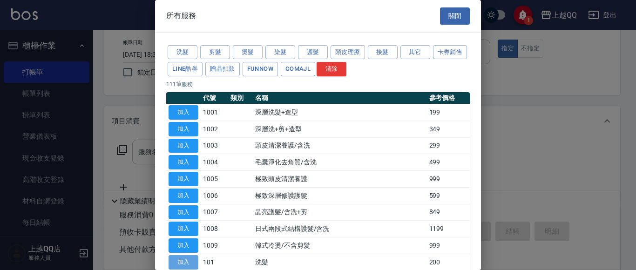
click at [178, 257] on button "加入" at bounding box center [184, 262] width 30 height 14
type input "洗髮(101)"
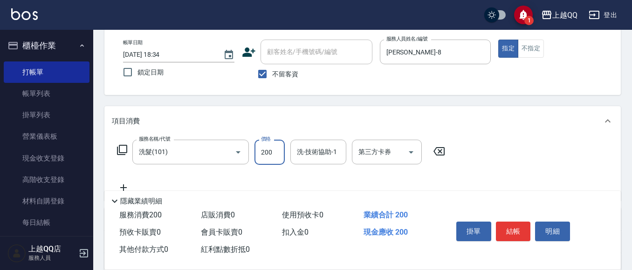
click at [271, 147] on input "200" at bounding box center [269, 152] width 30 height 25
type input "250"
click at [325, 156] on input "洗-技術協助-1" at bounding box center [318, 152] width 48 height 16
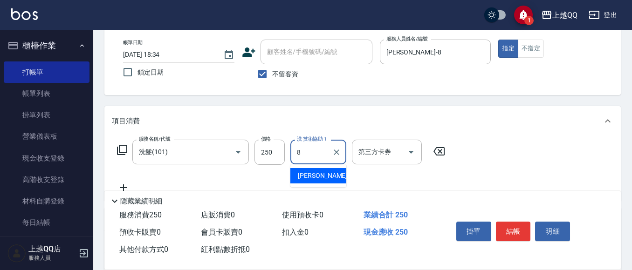
click at [321, 175] on div "[PERSON_NAME] -8" at bounding box center [318, 175] width 56 height 15
type input "[PERSON_NAME]-8"
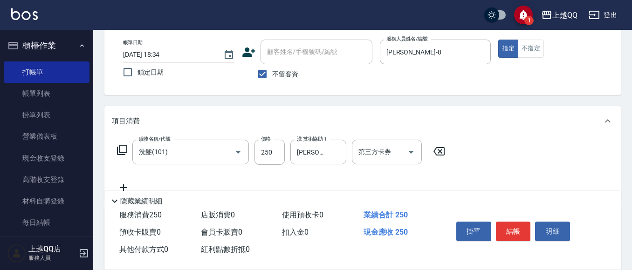
click at [124, 146] on icon at bounding box center [122, 150] width 10 height 10
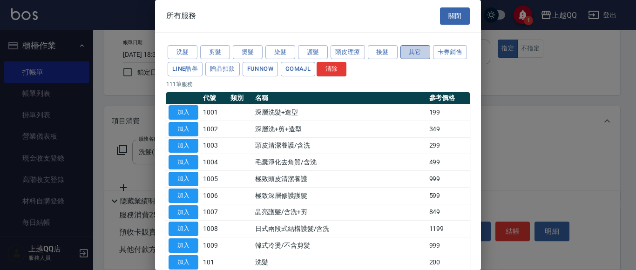
click at [414, 51] on button "其它" at bounding box center [416, 52] width 30 height 14
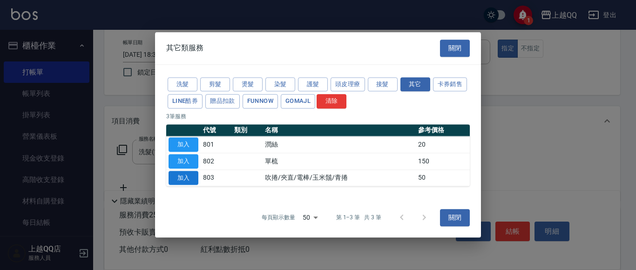
click at [193, 180] on button "加入" at bounding box center [184, 178] width 30 height 14
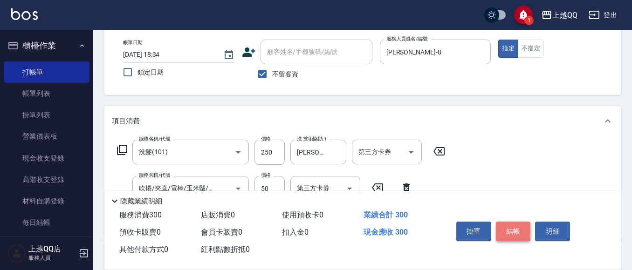
click at [511, 225] on button "結帳" at bounding box center [513, 232] width 35 height 20
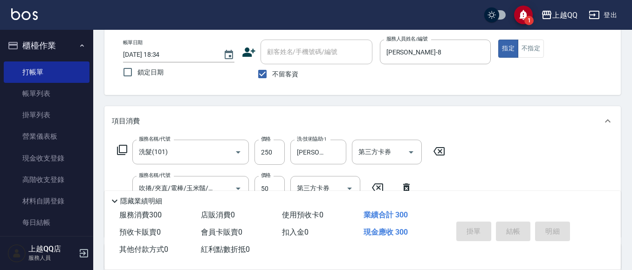
type input "[DATE] 19:07"
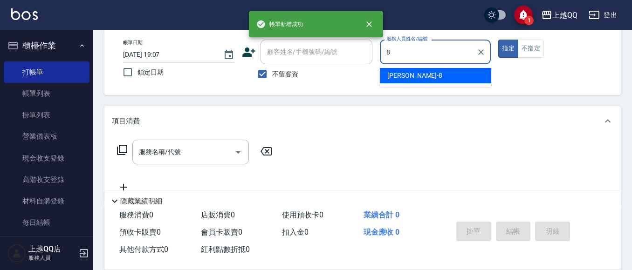
type input "[PERSON_NAME]-8"
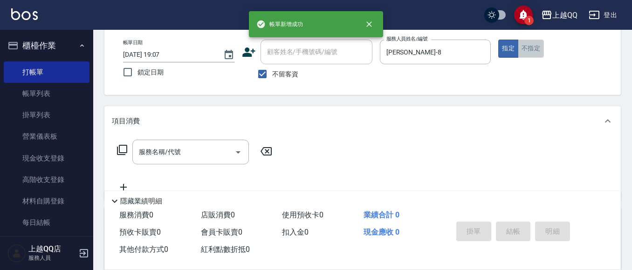
click at [531, 48] on button "不指定" at bounding box center [531, 49] width 26 height 18
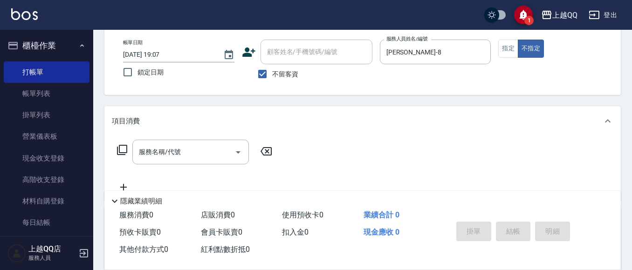
click at [118, 147] on icon at bounding box center [121, 149] width 11 height 11
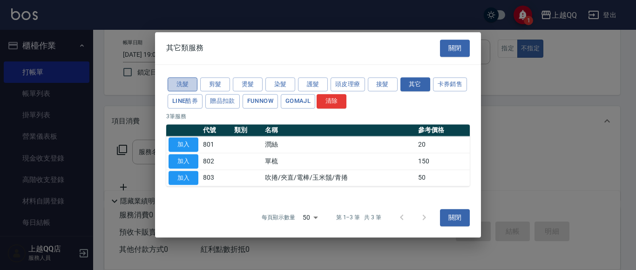
click at [181, 82] on button "洗髮" at bounding box center [183, 84] width 30 height 14
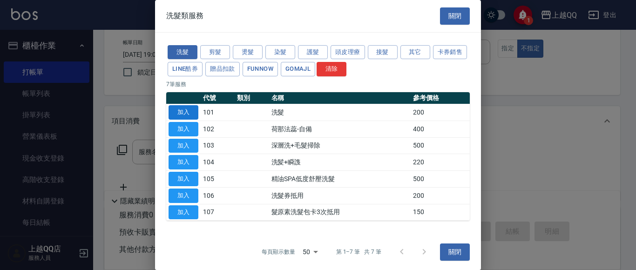
click at [188, 112] on button "加入" at bounding box center [184, 112] width 30 height 14
type input "洗髮(101)"
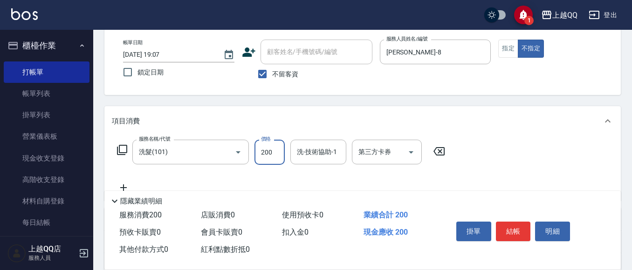
click at [276, 160] on input "200" at bounding box center [269, 152] width 30 height 25
click at [293, 160] on div "洗-技術協助-1" at bounding box center [318, 152] width 56 height 25
type input "250"
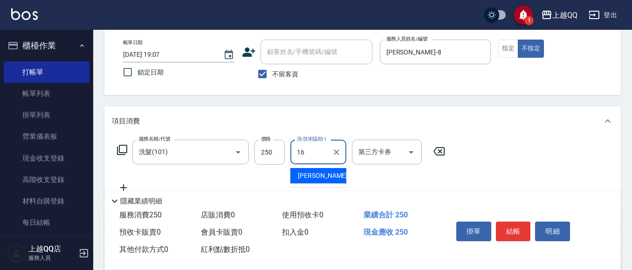
click at [305, 175] on span "[PERSON_NAME] -16" at bounding box center [327, 176] width 59 height 10
type input "[PERSON_NAME]-16"
click at [508, 224] on button "結帳" at bounding box center [513, 232] width 35 height 20
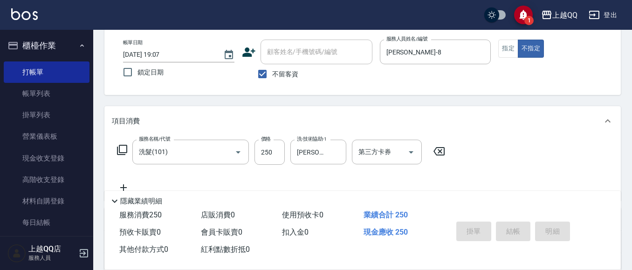
type input "[DATE] 19:08"
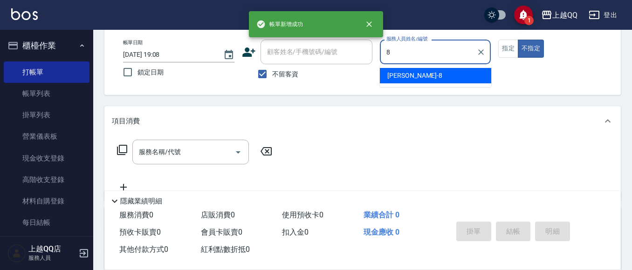
type input "8"
type button "false"
type input "[PERSON_NAME]-8"
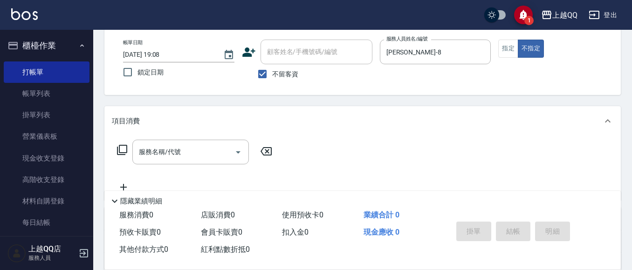
click at [121, 146] on icon at bounding box center [122, 150] width 10 height 10
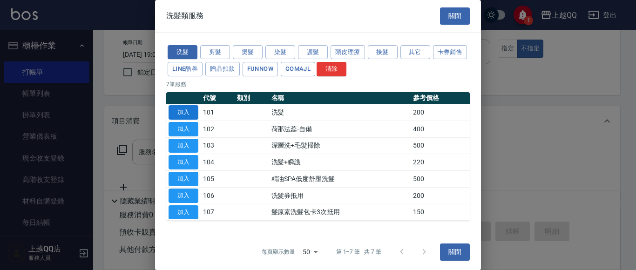
click at [193, 109] on button "加入" at bounding box center [184, 112] width 30 height 14
type input "洗髮(101)"
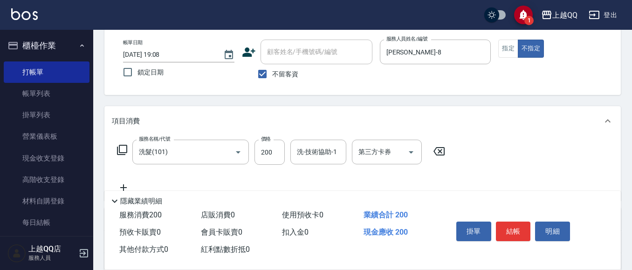
click at [121, 152] on icon at bounding box center [121, 149] width 11 height 11
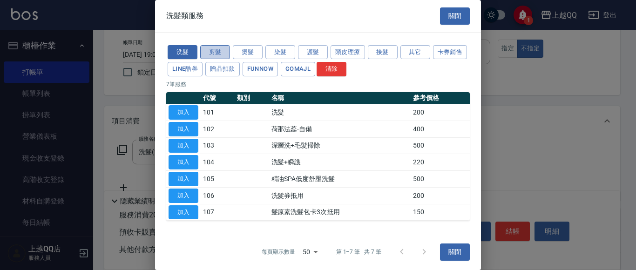
click at [225, 49] on button "剪髮" at bounding box center [215, 52] width 30 height 14
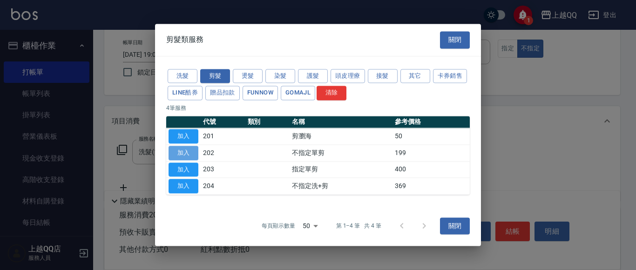
click at [191, 155] on button "加入" at bounding box center [184, 153] width 30 height 14
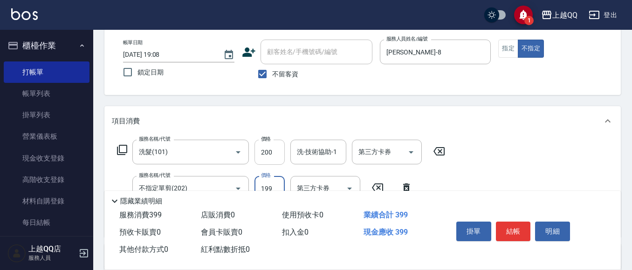
click at [277, 156] on input "200" at bounding box center [269, 152] width 30 height 25
type input "230"
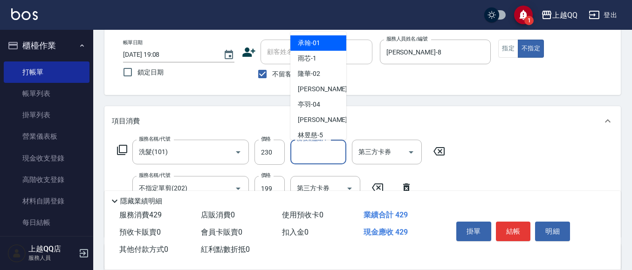
click at [300, 159] on input "洗-技術協助-1" at bounding box center [318, 152] width 48 height 16
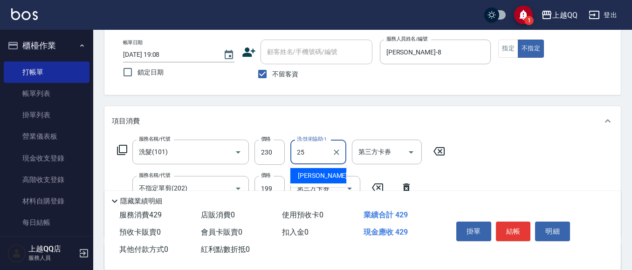
click at [333, 173] on div "[PERSON_NAME]-25" at bounding box center [318, 175] width 56 height 15
type input "[PERSON_NAME]-25"
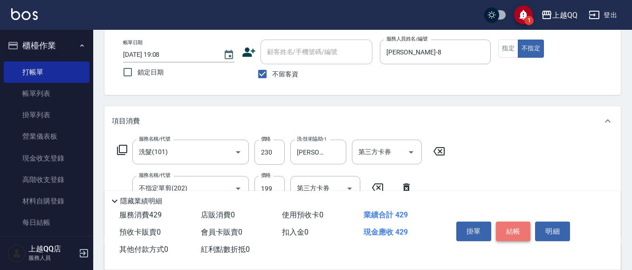
click at [516, 230] on button "結帳" at bounding box center [513, 232] width 35 height 20
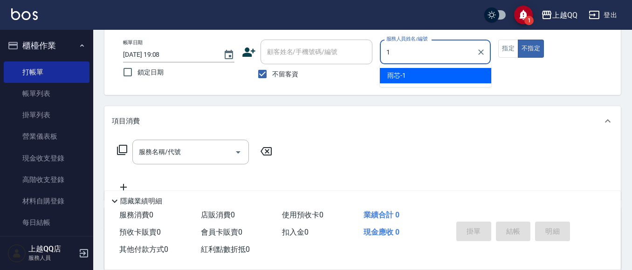
type input "雨芯-1"
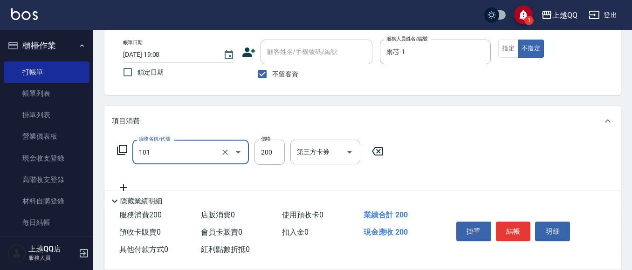
type input "洗髮(101)"
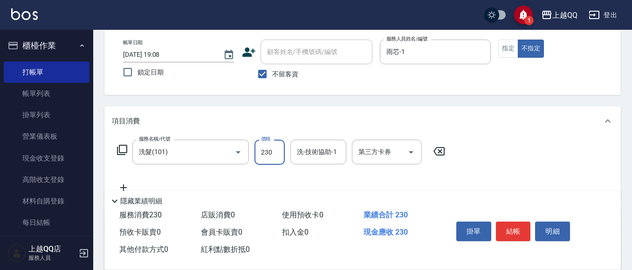
type input "230"
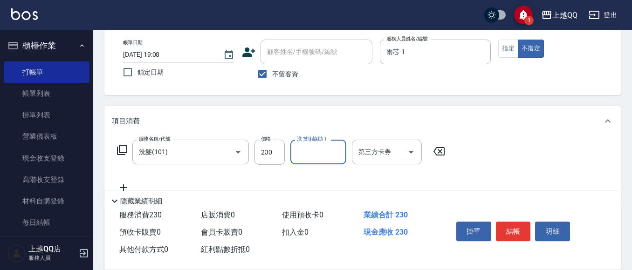
type input "1"
type input "18"
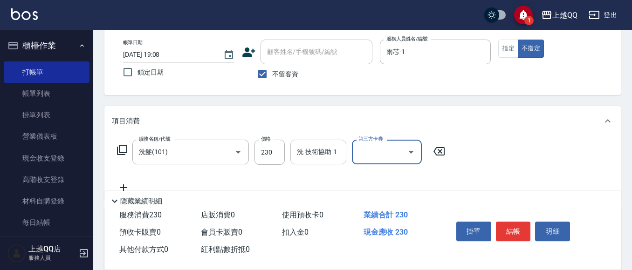
click at [320, 148] on div "洗-技術協助-1 洗-技術協助-1" at bounding box center [318, 152] width 56 height 25
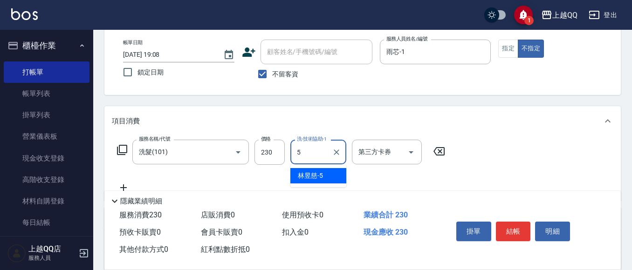
type input "[PERSON_NAME]5"
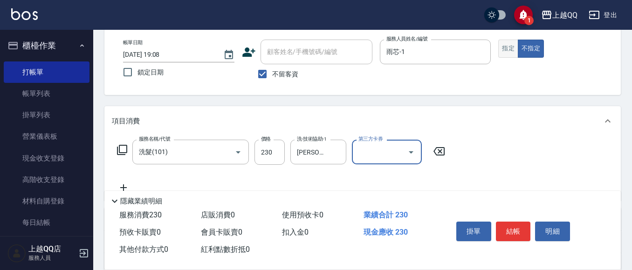
click at [513, 50] on button "指定" at bounding box center [508, 49] width 20 height 18
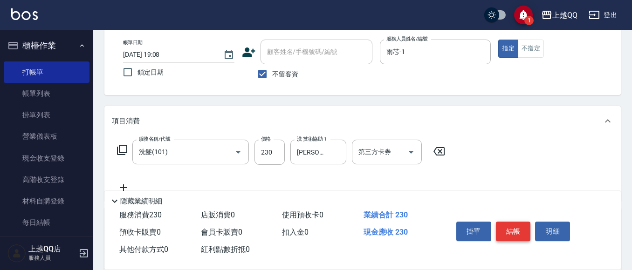
click at [521, 227] on button "結帳" at bounding box center [513, 232] width 35 height 20
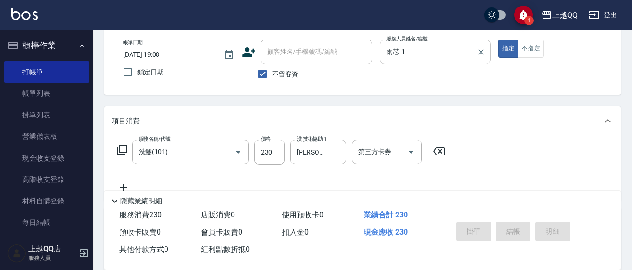
type input "[DATE] 19:30"
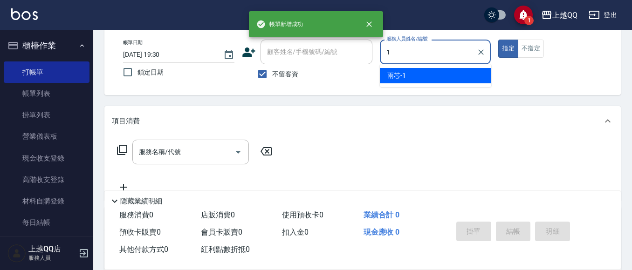
type input "雨芯-1"
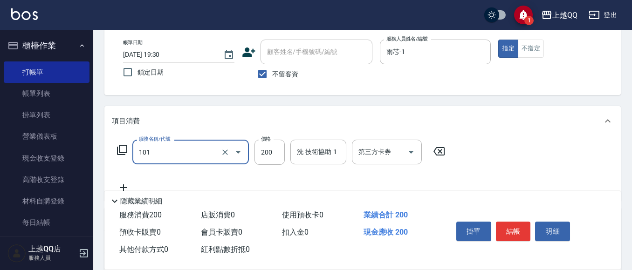
type input "洗髮(101)"
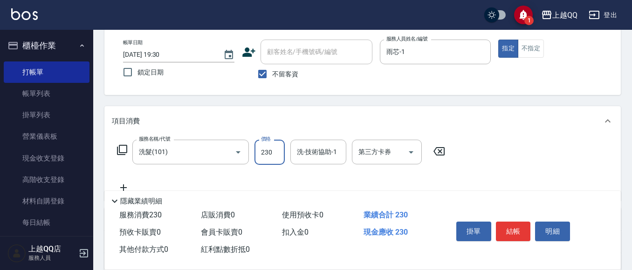
type input "230"
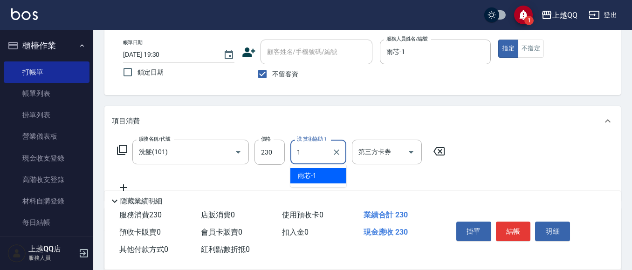
type input "雨芯-1"
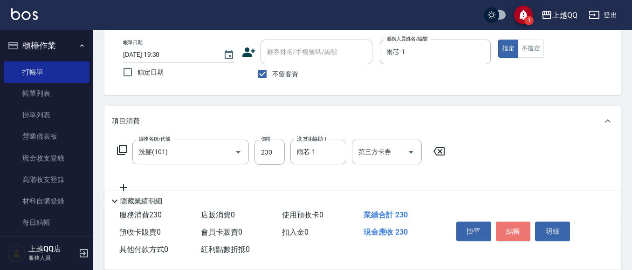
click at [519, 226] on button "結帳" at bounding box center [513, 232] width 35 height 20
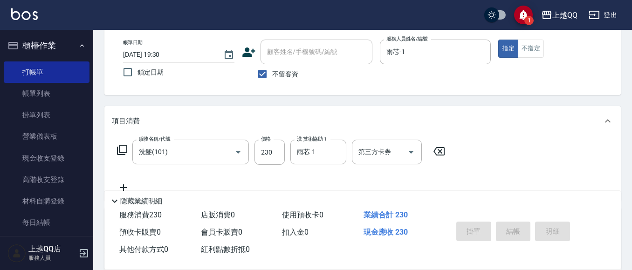
type input "[DATE] 19:31"
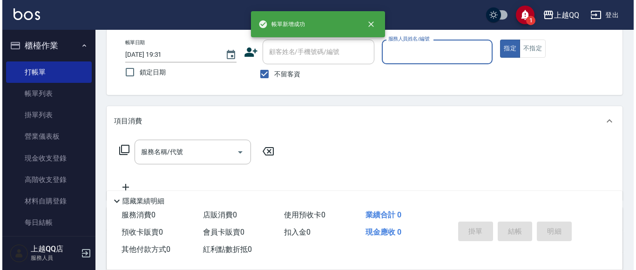
scroll to position [0, 0]
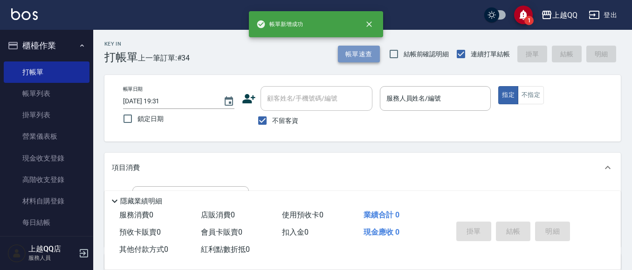
click at [346, 55] on button "帳單速查" at bounding box center [359, 54] width 42 height 17
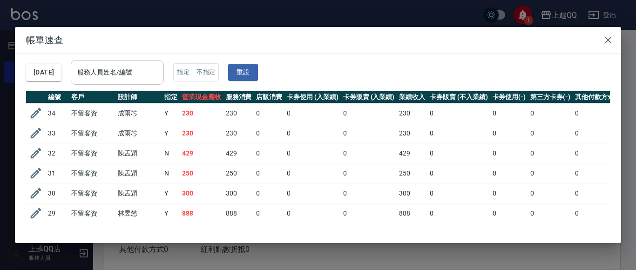
click at [160, 76] on input "服務人員姓名/編號" at bounding box center [117, 72] width 85 height 16
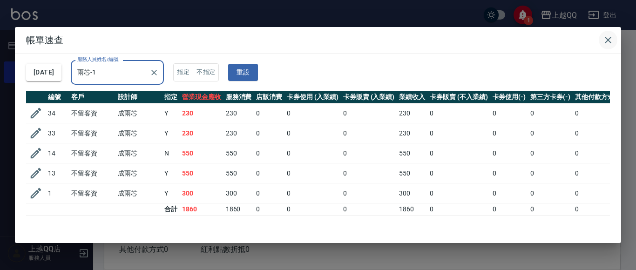
type input "雨芯-1"
click at [606, 41] on icon "button" at bounding box center [608, 39] width 11 height 11
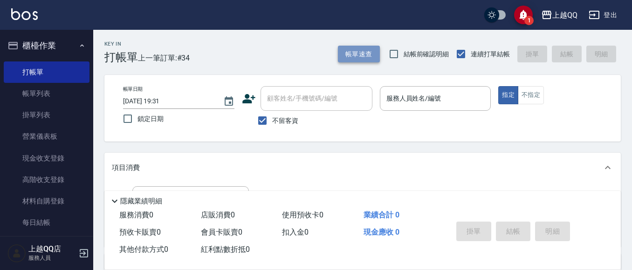
click at [376, 52] on button "帳單速查" at bounding box center [359, 54] width 42 height 17
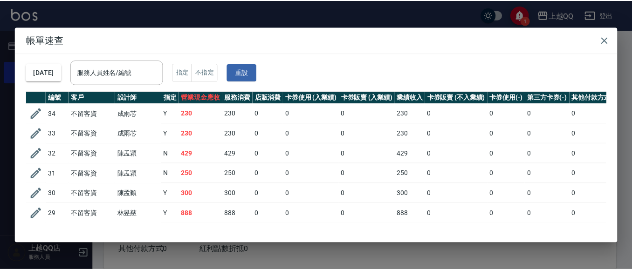
scroll to position [47, 0]
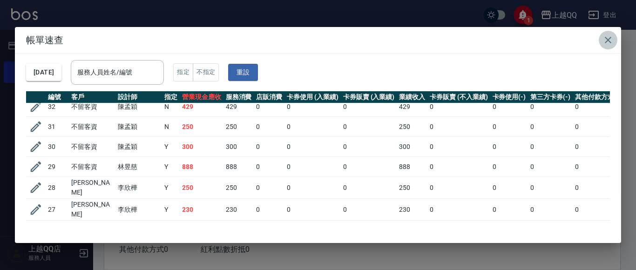
click at [606, 32] on button "button" at bounding box center [608, 40] width 19 height 19
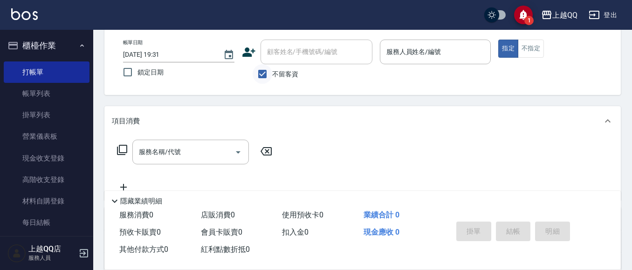
click at [272, 68] on input "不留客資" at bounding box center [263, 74] width 20 height 20
checkbox input "false"
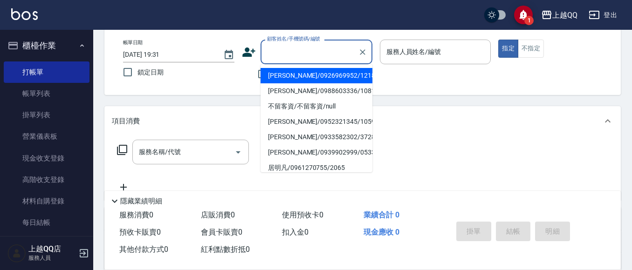
click at [283, 55] on input "顧客姓名/手機號碼/編號" at bounding box center [309, 52] width 89 height 16
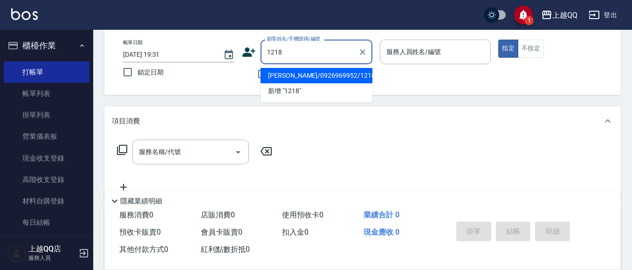
click at [498, 40] on button "指定" at bounding box center [508, 49] width 20 height 18
type input "[PERSON_NAME]/0926969952/1218"
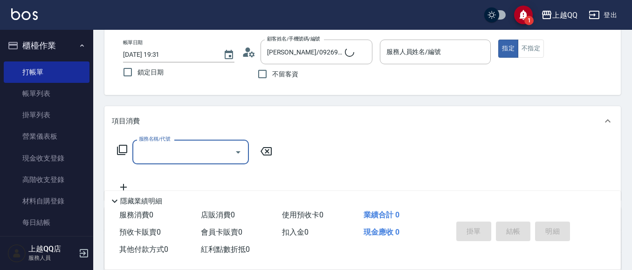
type input "欣樺-6"
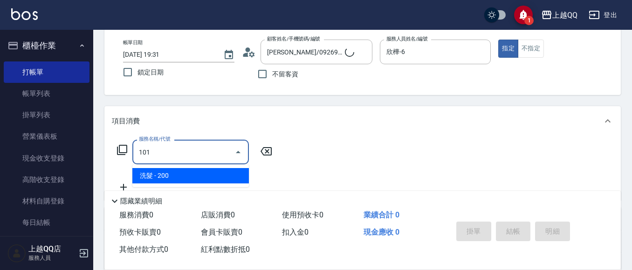
type input "洗髮(101)"
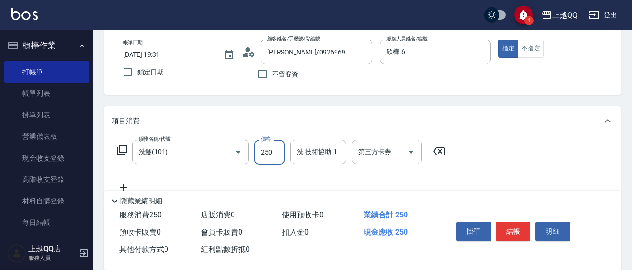
type input "250"
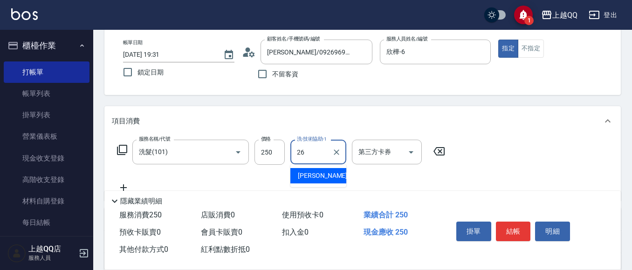
type input "林恩昕-26"
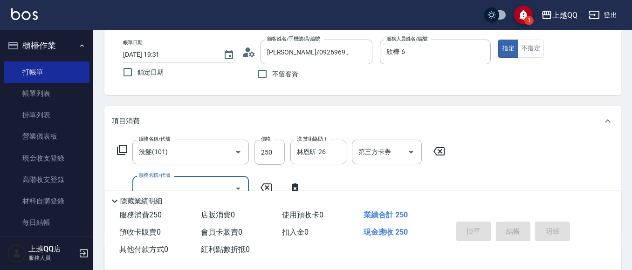
type input "[DATE] 19:34"
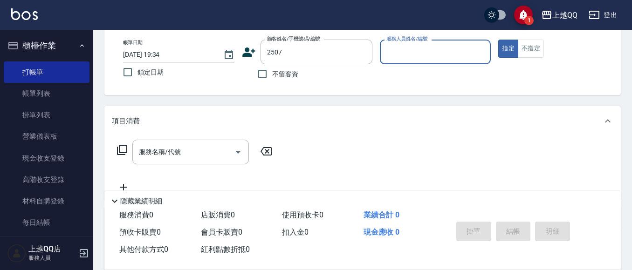
click at [498, 40] on button "指定" at bounding box center [508, 49] width 20 height 18
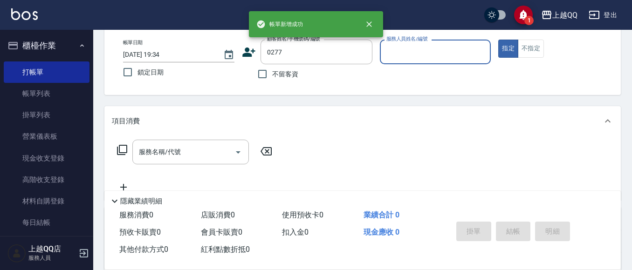
click at [498, 40] on button "指定" at bounding box center [508, 49] width 20 height 18
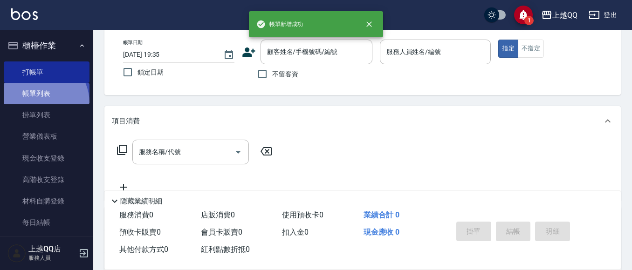
click at [38, 103] on link "帳單列表" at bounding box center [47, 93] width 86 height 21
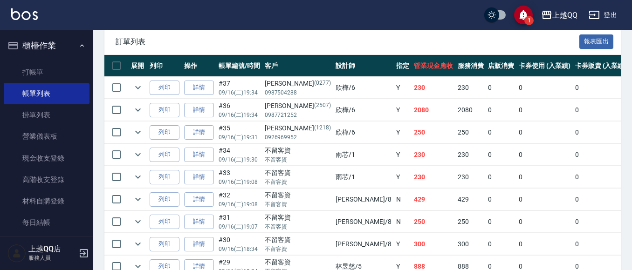
scroll to position [373, 0]
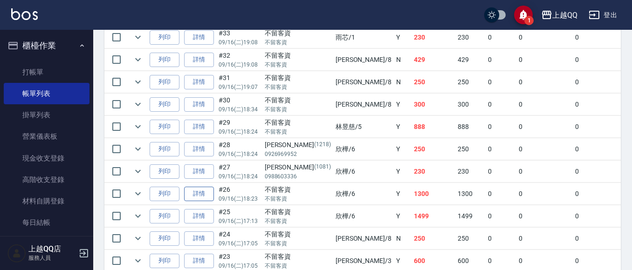
click at [210, 195] on link "詳情" at bounding box center [199, 194] width 30 height 14
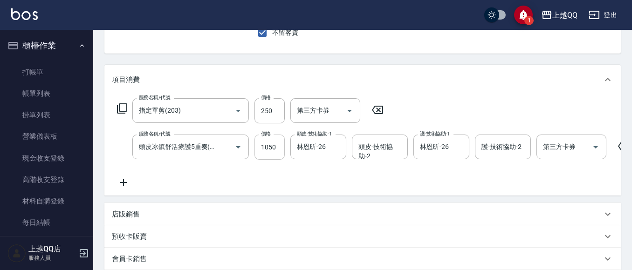
scroll to position [96, 0]
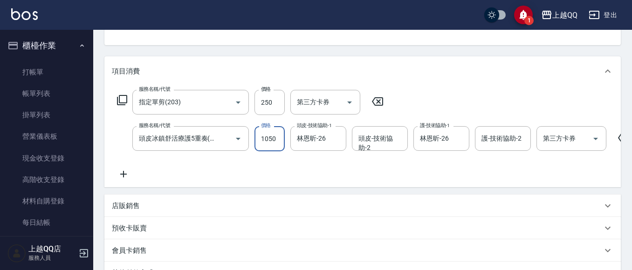
click at [278, 138] on input "1050" at bounding box center [269, 138] width 30 height 25
drag, startPoint x: 255, startPoint y: 102, endPoint x: 373, endPoint y: 31, distance: 137.7
click at [255, 102] on input "250" at bounding box center [269, 102] width 30 height 25
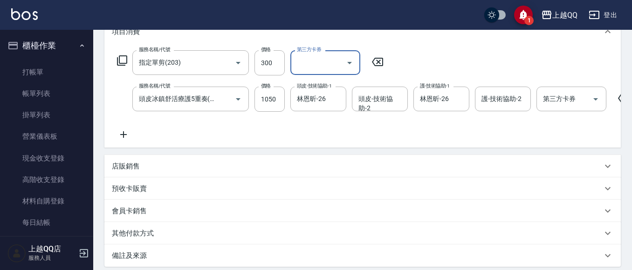
scroll to position [190, 0]
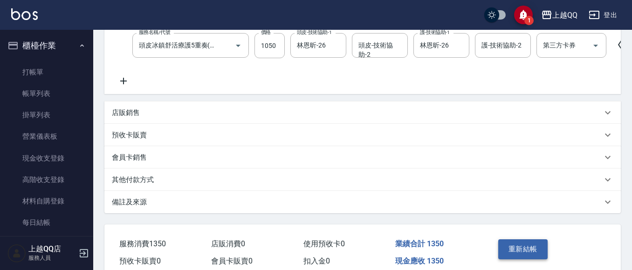
click at [522, 254] on button "重新結帳" at bounding box center [522, 249] width 49 height 20
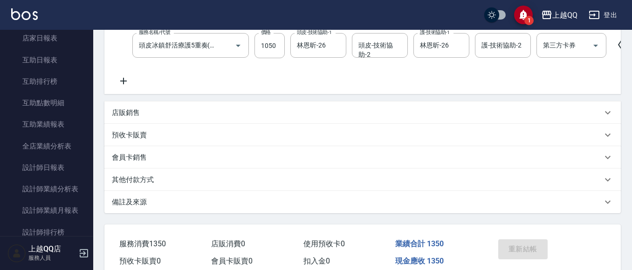
scroll to position [359, 0]
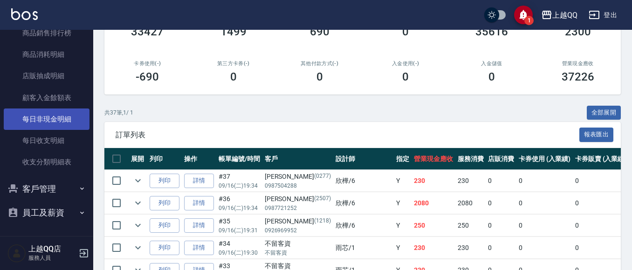
scroll to position [454, 0]
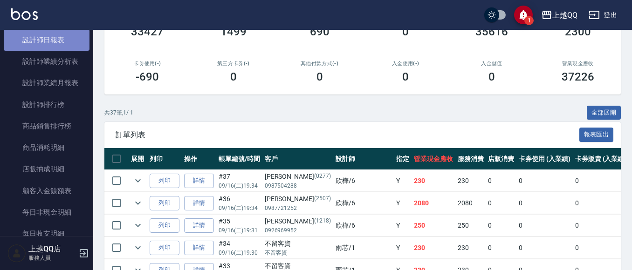
click at [50, 34] on link "設計師日報表" at bounding box center [47, 39] width 86 height 21
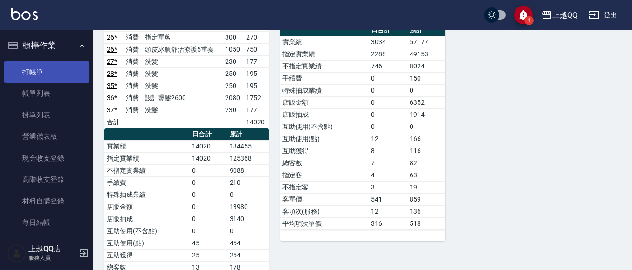
click at [52, 64] on link "打帳單" at bounding box center [47, 71] width 86 height 21
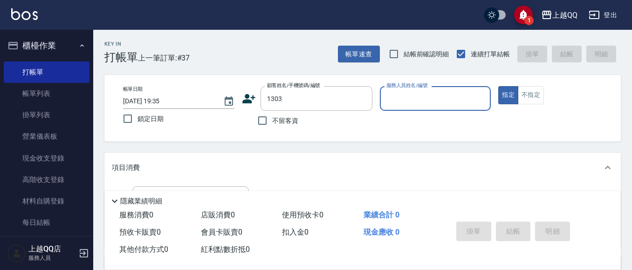
click at [498, 86] on button "指定" at bounding box center [508, 95] width 20 height 18
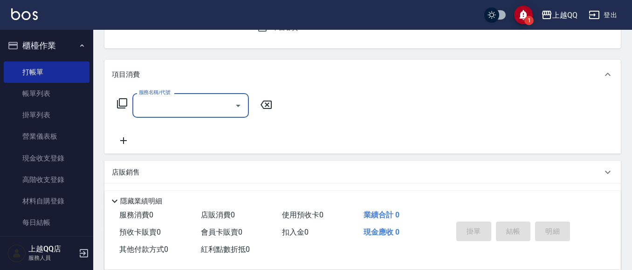
scroll to position [185, 0]
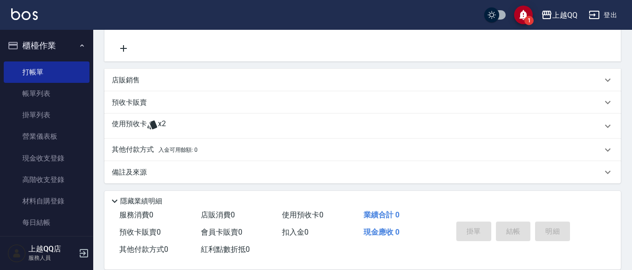
click at [164, 128] on span "x2" at bounding box center [162, 126] width 8 height 14
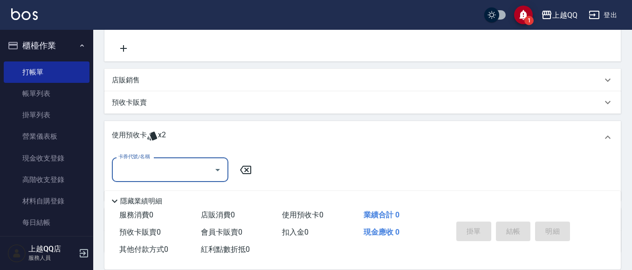
scroll to position [0, 0]
click at [166, 180] on div "卡券代號/名稱" at bounding box center [170, 169] width 116 height 25
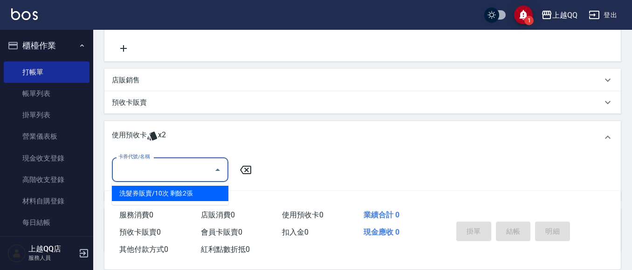
drag, startPoint x: 203, startPoint y: 189, endPoint x: 314, endPoint y: 150, distance: 118.0
click at [204, 189] on div "洗髮券販賣/10次 剩餘2張" at bounding box center [170, 193] width 116 height 15
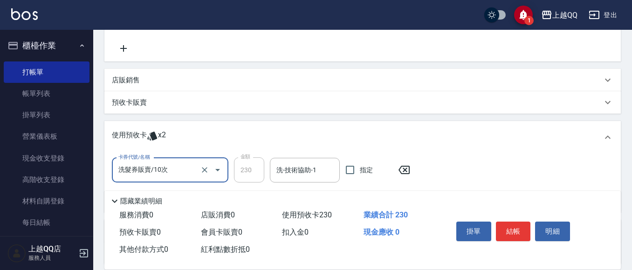
drag, startPoint x: 294, startPoint y: 179, endPoint x: 377, endPoint y: 55, distance: 149.5
click at [303, 178] on div "洗-技術協助-1" at bounding box center [305, 170] width 70 height 25
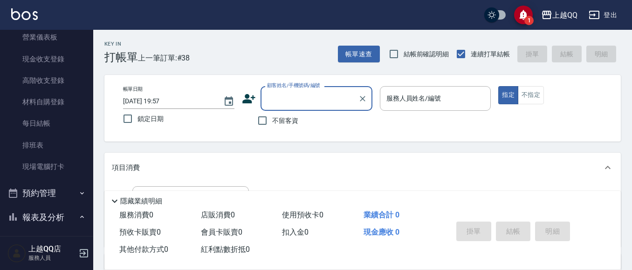
scroll to position [140, 0]
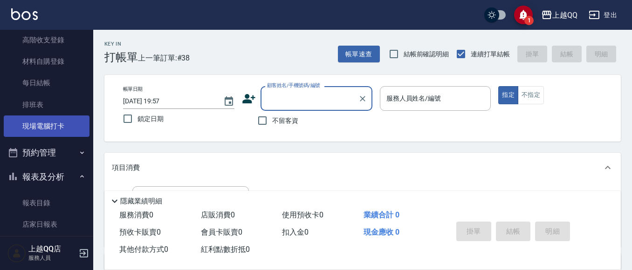
click at [46, 136] on link "現場電腦打卡" at bounding box center [47, 126] width 86 height 21
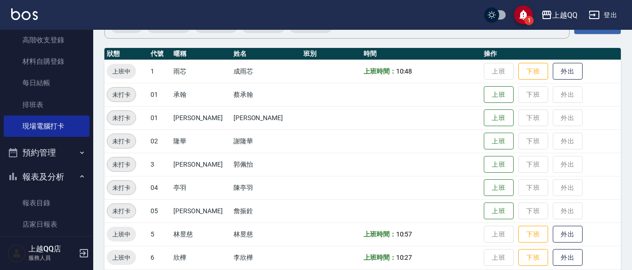
scroll to position [93, 0]
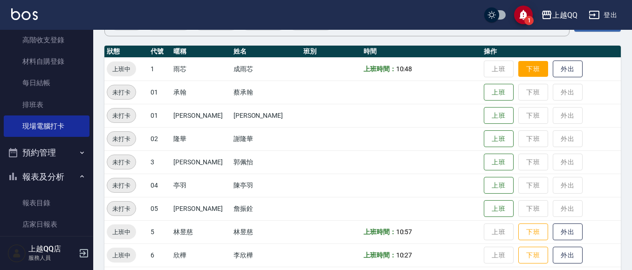
click at [518, 68] on button "下班" at bounding box center [533, 69] width 30 height 16
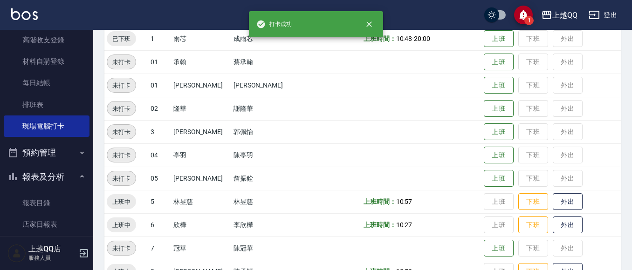
scroll to position [140, 0]
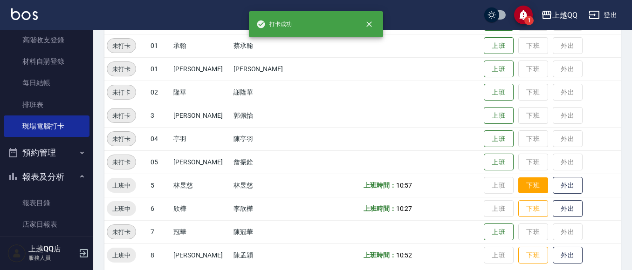
click at [520, 190] on button "下班" at bounding box center [533, 186] width 30 height 16
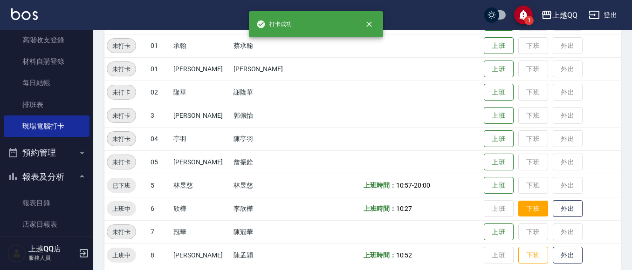
click at [518, 211] on button "下班" at bounding box center [533, 209] width 30 height 16
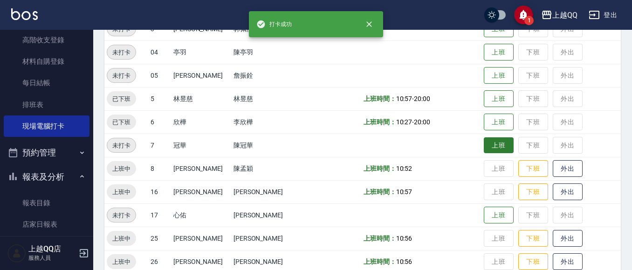
scroll to position [280, 0]
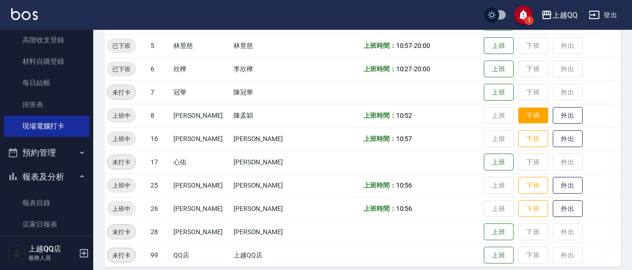
click at [522, 116] on button "下班" at bounding box center [533, 116] width 30 height 16
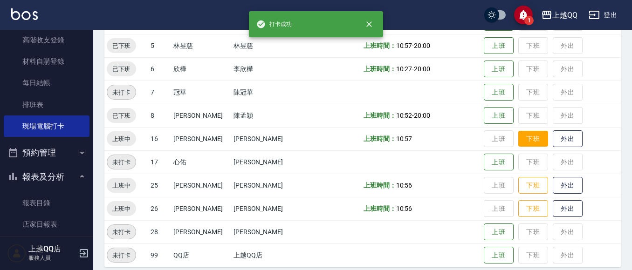
click at [526, 141] on button "下班" at bounding box center [533, 139] width 30 height 16
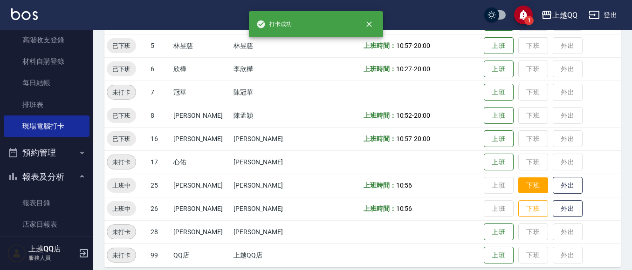
click at [525, 188] on button "下班" at bounding box center [533, 186] width 30 height 16
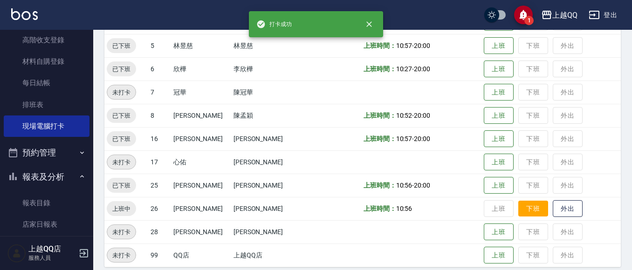
click at [518, 210] on button "下班" at bounding box center [533, 209] width 30 height 16
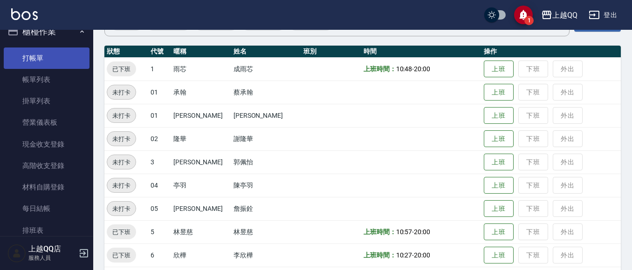
scroll to position [0, 0]
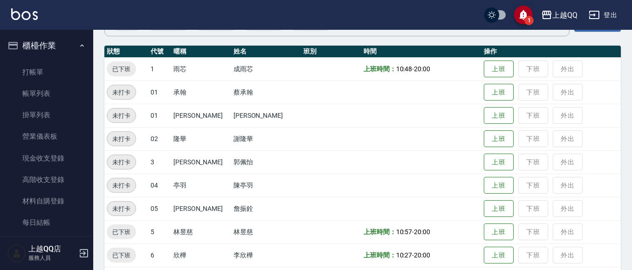
click at [38, 59] on ul "打帳單 帳單列表 掛單列表 營業儀表板 現金收支登錄 高階收支登錄 材料自購登錄 每日結帳 排班表 現場電腦打卡" at bounding box center [47, 169] width 86 height 223
drag, startPoint x: 39, startPoint y: 66, endPoint x: 42, endPoint y: 70, distance: 5.0
click at [40, 68] on link "打帳單" at bounding box center [47, 71] width 86 height 21
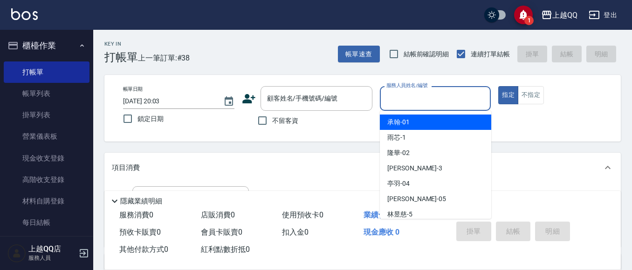
click at [464, 94] on input "服務人員姓名/編號" at bounding box center [435, 98] width 103 height 16
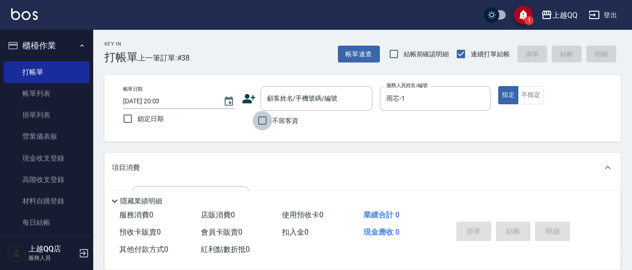
drag, startPoint x: 261, startPoint y: 124, endPoint x: 265, endPoint y: 128, distance: 5.0
click at [262, 125] on input "不留客資" at bounding box center [263, 121] width 20 height 20
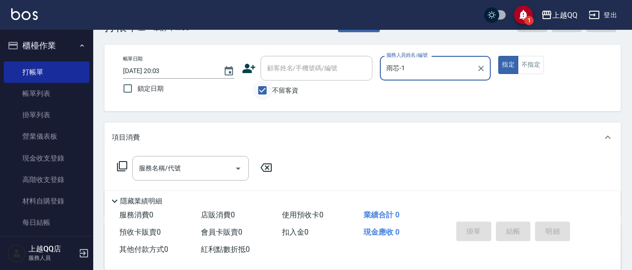
scroll to position [47, 0]
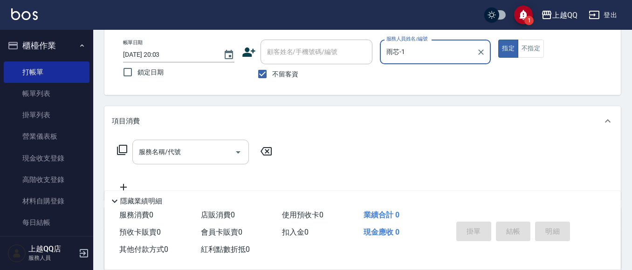
click at [196, 142] on div "服務名稱/代號" at bounding box center [190, 152] width 116 height 25
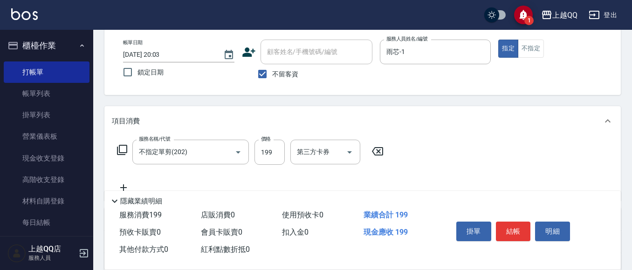
drag, startPoint x: 268, startPoint y: 97, endPoint x: 275, endPoint y: 98, distance: 7.6
click at [269, 98] on div "Key In 打帳單 上一筆訂單:#38 帳單速查 結帳前確認明細 連續打單結帳 掛單 結帳 明細 帳單日期 [DATE] 20:03 鎖定日期 顧客姓名/手…" at bounding box center [362, 185] width 539 height 404
click at [530, 50] on button "不指定" at bounding box center [531, 49] width 26 height 18
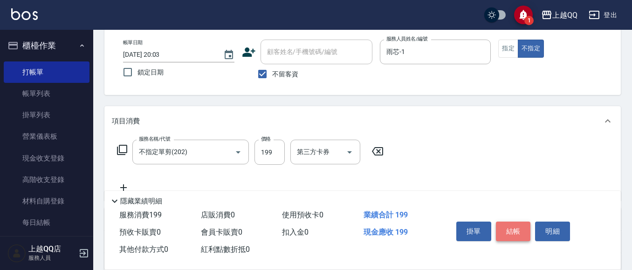
click at [513, 222] on button "結帳" at bounding box center [513, 232] width 35 height 20
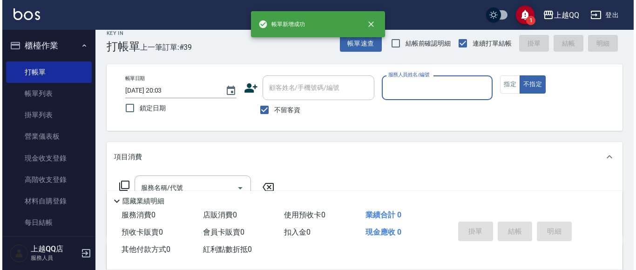
scroll to position [0, 0]
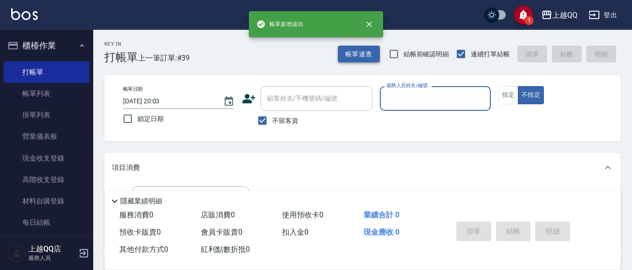
click at [362, 51] on button "帳單速查" at bounding box center [359, 54] width 42 height 17
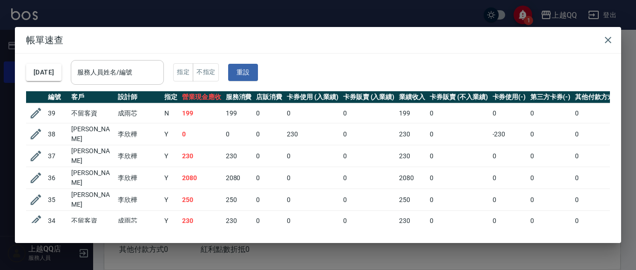
click at [160, 77] on input "服務人員姓名/編號" at bounding box center [117, 72] width 85 height 16
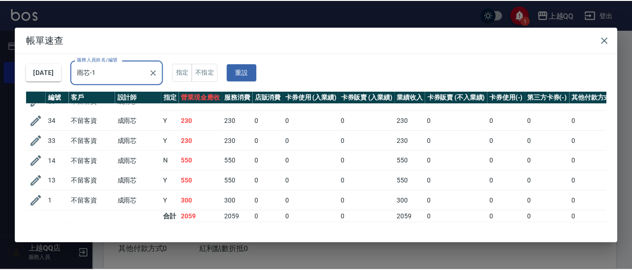
scroll to position [20, 0]
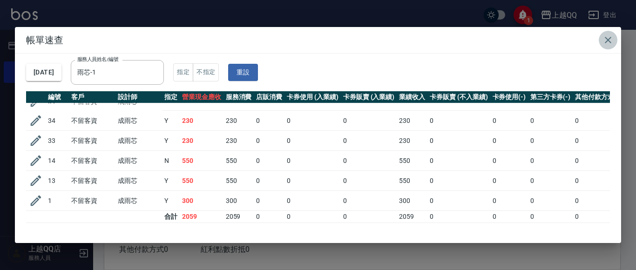
click at [607, 42] on icon "button" at bounding box center [608, 40] width 7 height 7
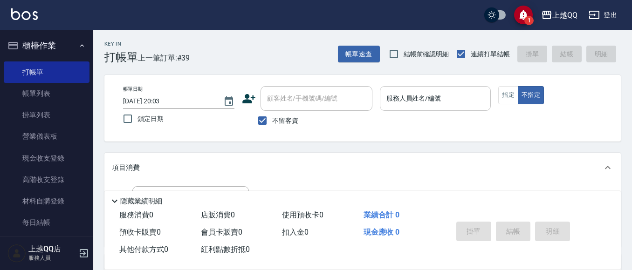
click at [455, 93] on input "服務人員姓名/編號" at bounding box center [435, 98] width 103 height 16
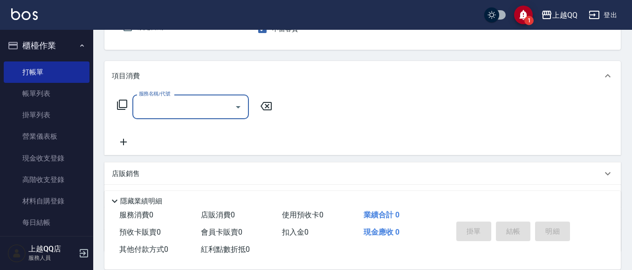
scroll to position [93, 0]
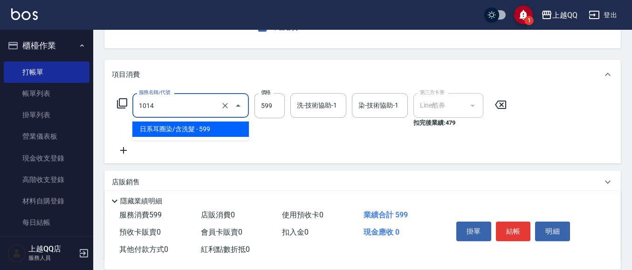
click at [186, 108] on input "1014" at bounding box center [178, 105] width 82 height 16
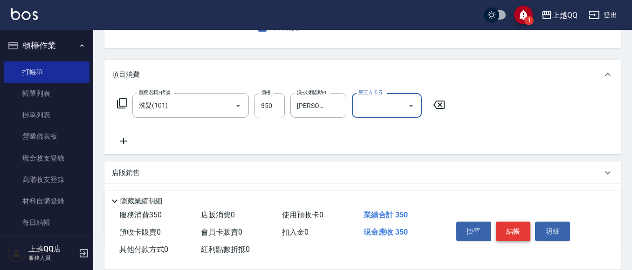
click at [507, 233] on button "結帳" at bounding box center [513, 232] width 35 height 20
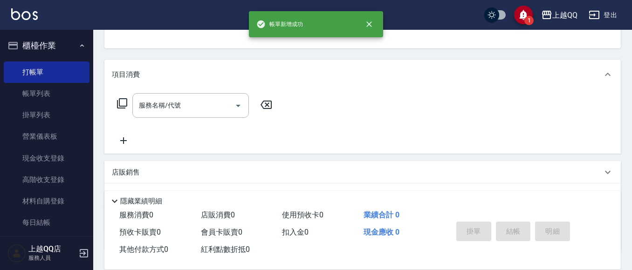
scroll to position [90, 0]
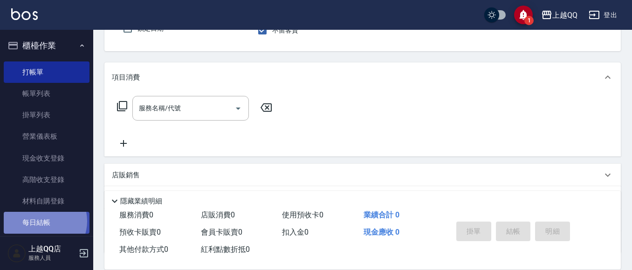
click at [42, 221] on link "每日結帳" at bounding box center [47, 222] width 86 height 21
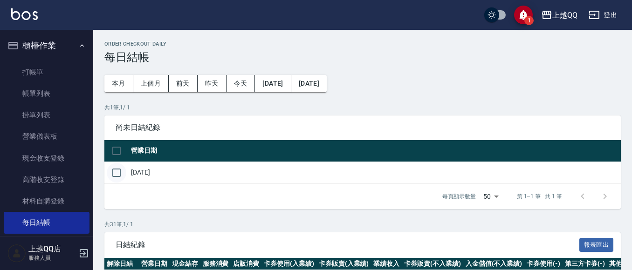
click at [120, 170] on input "checkbox" at bounding box center [117, 173] width 20 height 20
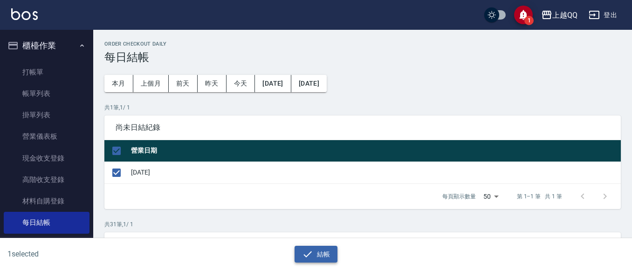
click at [311, 258] on icon "button" at bounding box center [307, 254] width 11 height 11
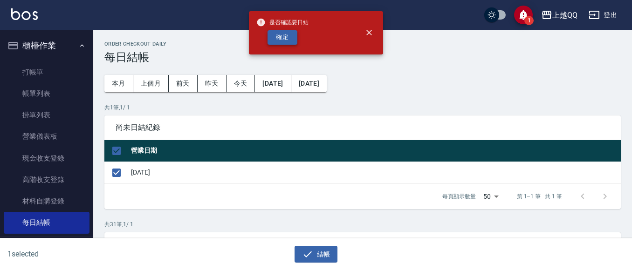
click at [285, 36] on button "確定" at bounding box center [282, 37] width 30 height 14
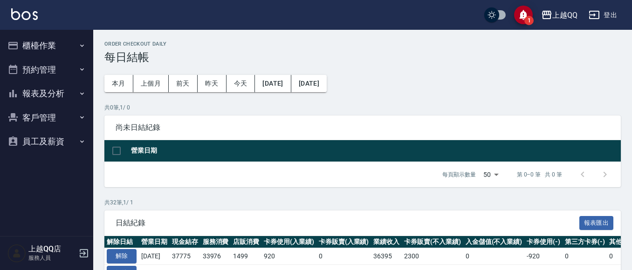
click at [39, 93] on button "報表及分析" at bounding box center [47, 94] width 86 height 24
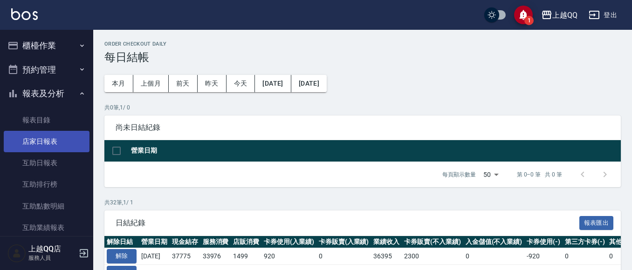
click at [45, 143] on link "店家日報表" at bounding box center [47, 141] width 86 height 21
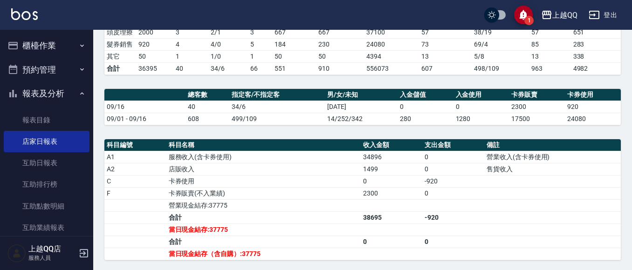
scroll to position [329, 0]
